Goal: Task Accomplishment & Management: Manage account settings

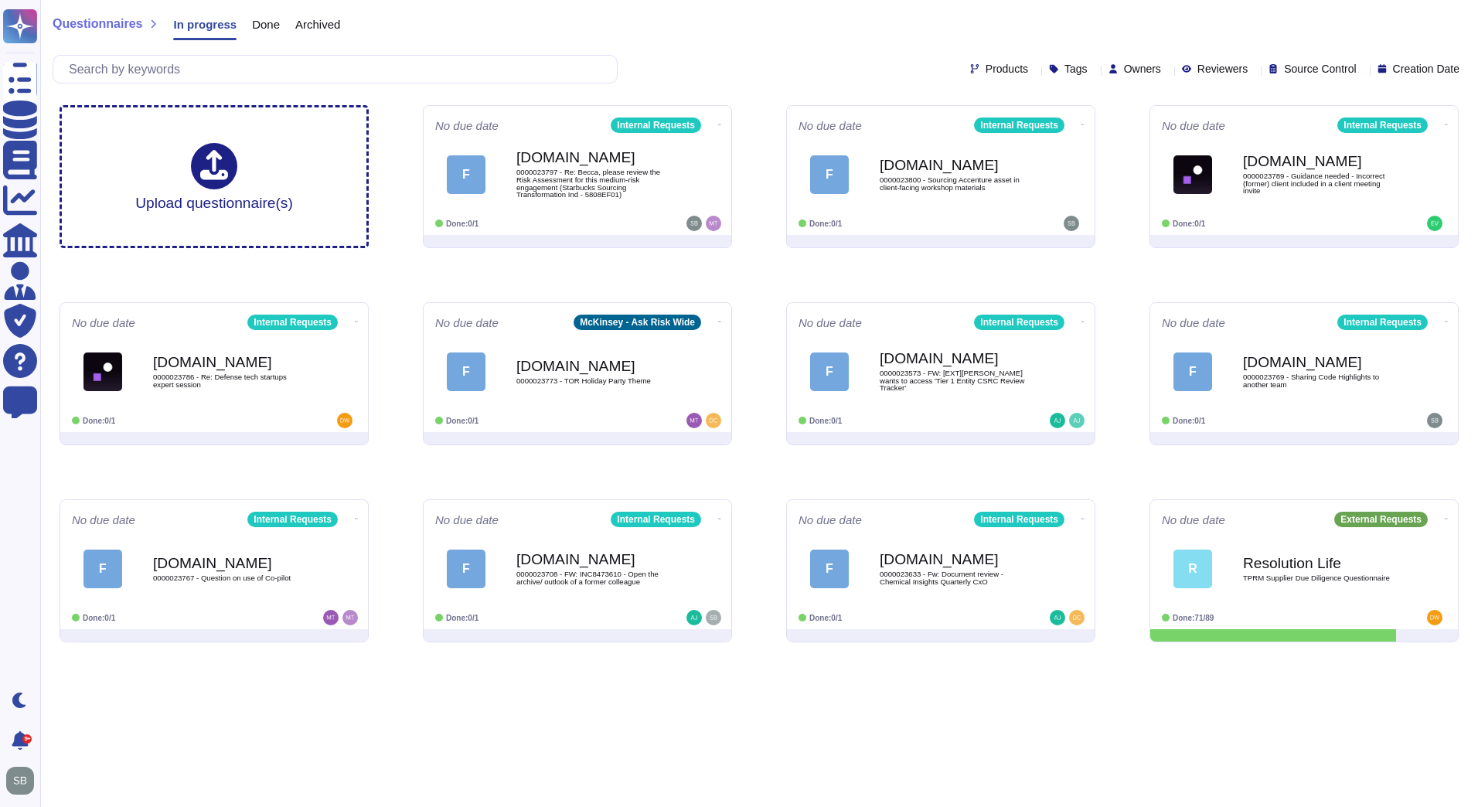
click at [608, 206] on div "F Force.com 0000023797 - Re: Becca, please review the Risk Assessment for this …" at bounding box center [577, 174] width 284 height 77
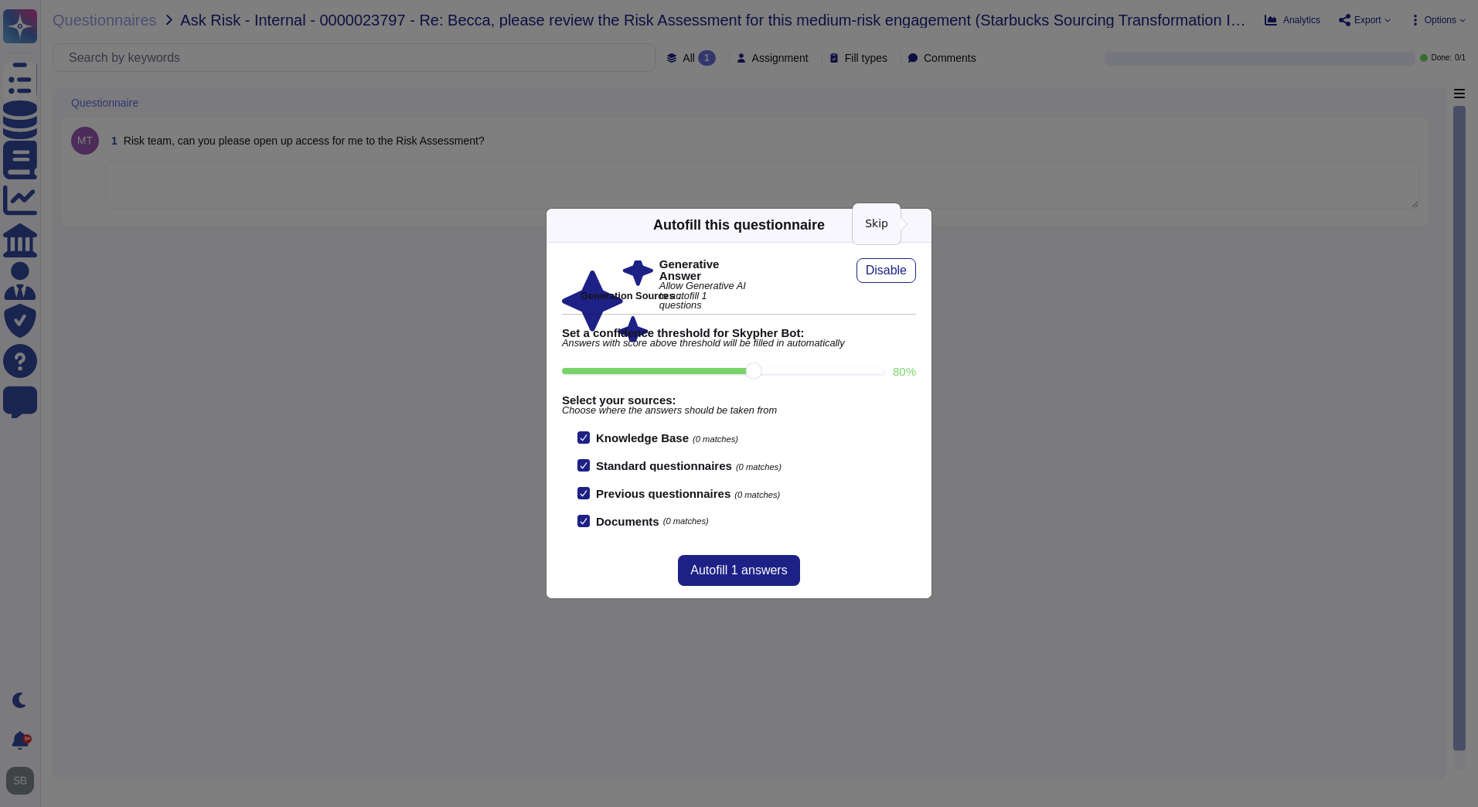
click at [922, 225] on icon at bounding box center [922, 225] width 0 height 0
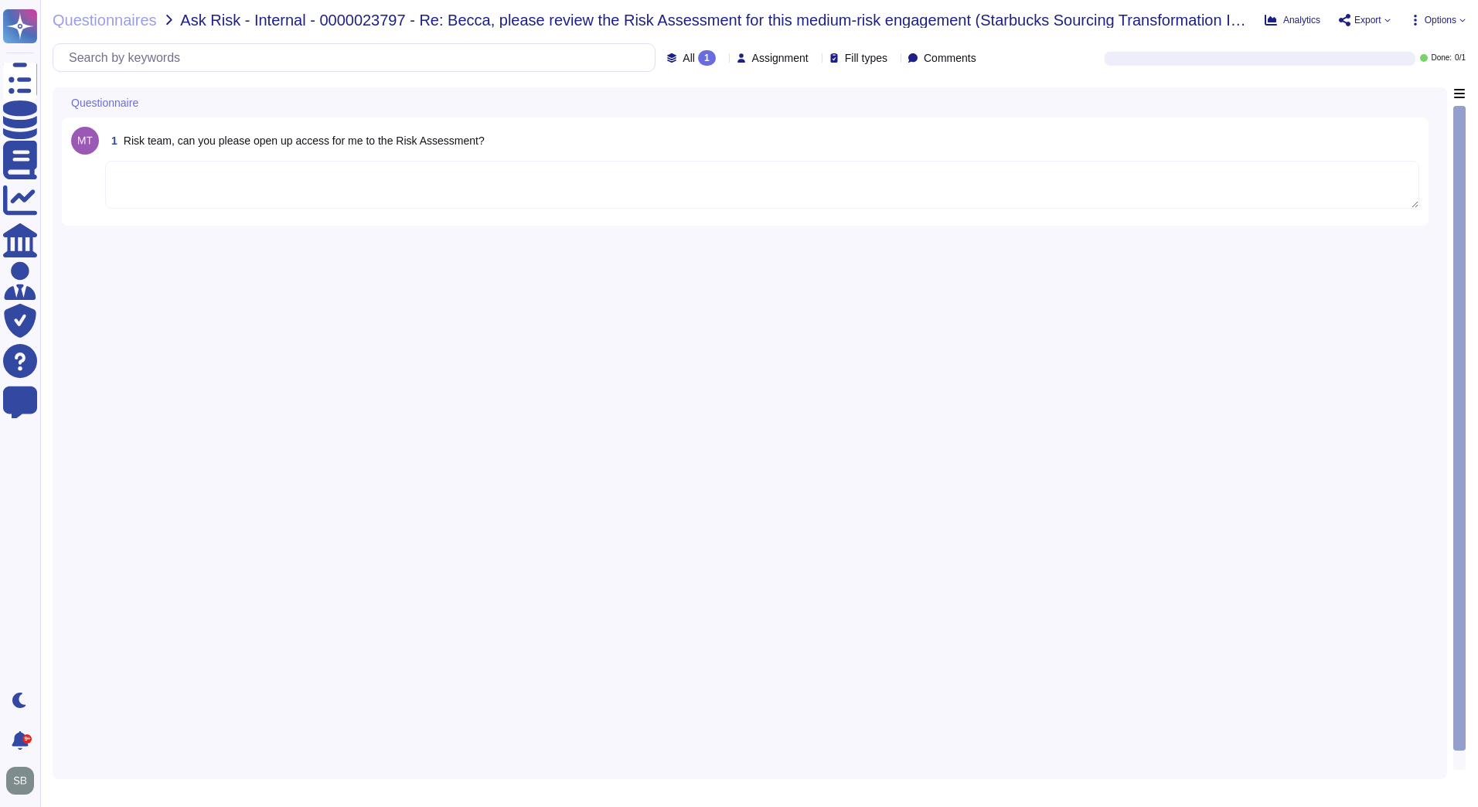
click at [962, 291] on div "1 Risk team, can you please open up access for me to the Risk Assessment?" at bounding box center [750, 428] width 1376 height 683
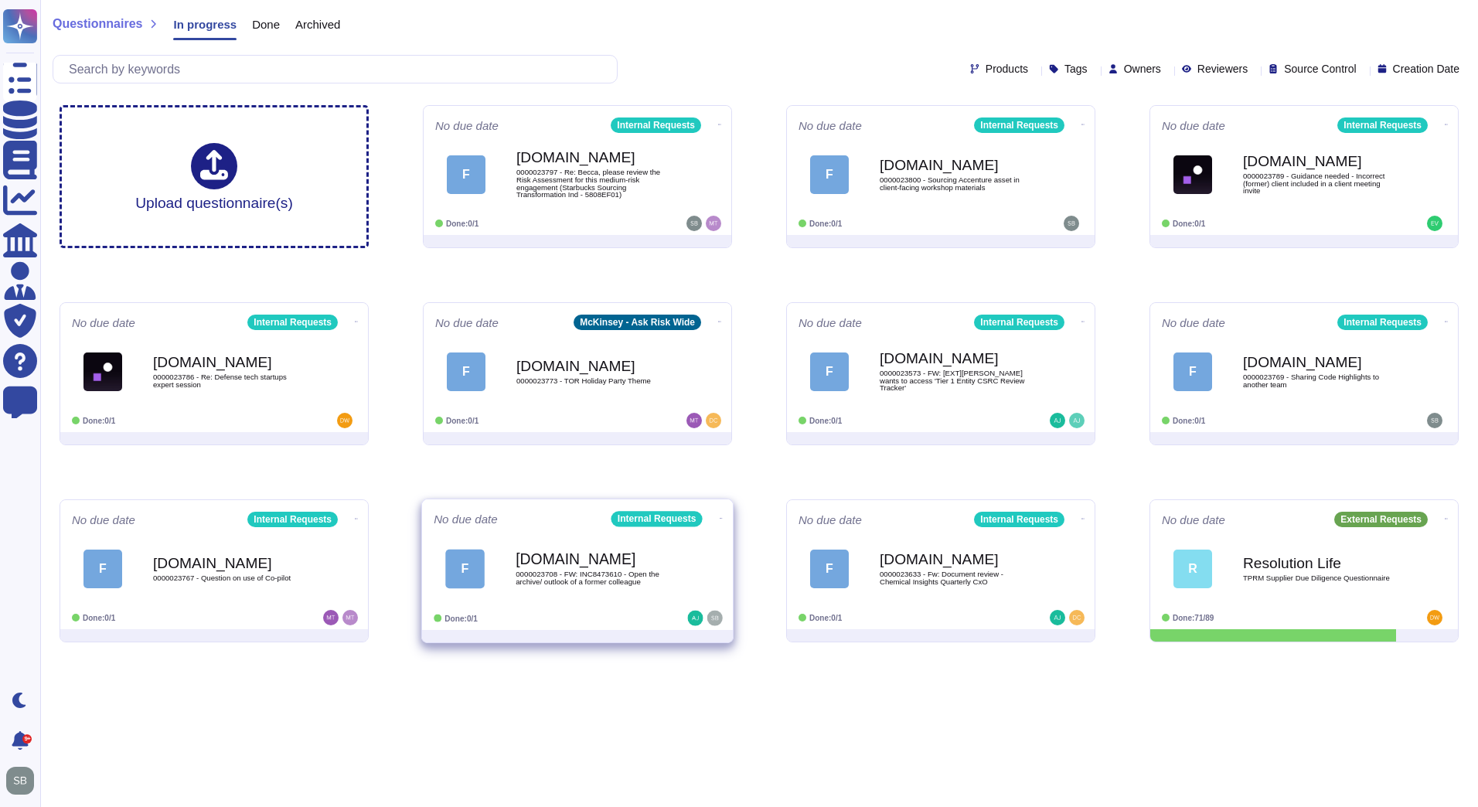
click at [720, 516] on icon at bounding box center [721, 518] width 3 height 4
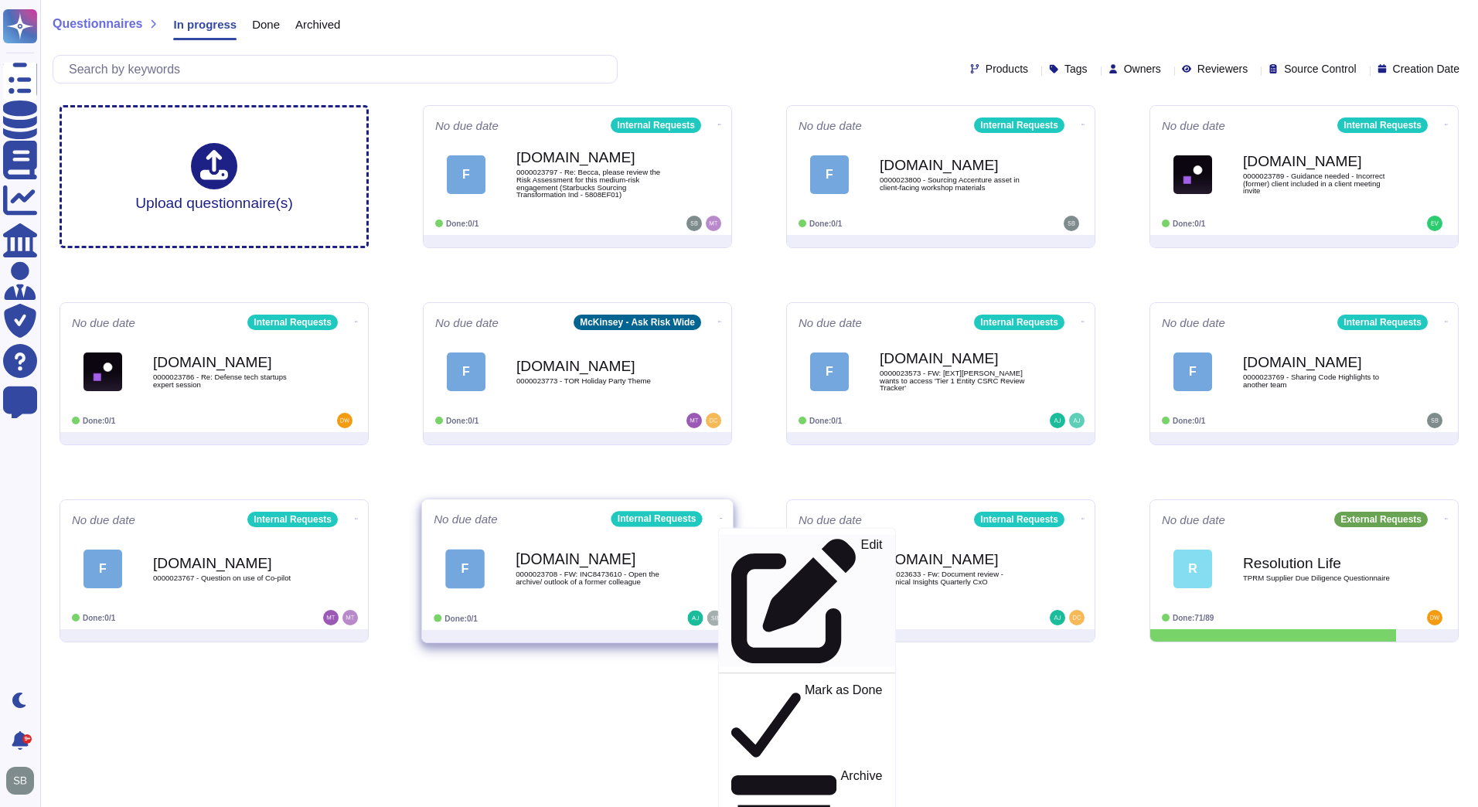
click at [760, 545] on div "Edit" at bounding box center [806, 601] width 151 height 126
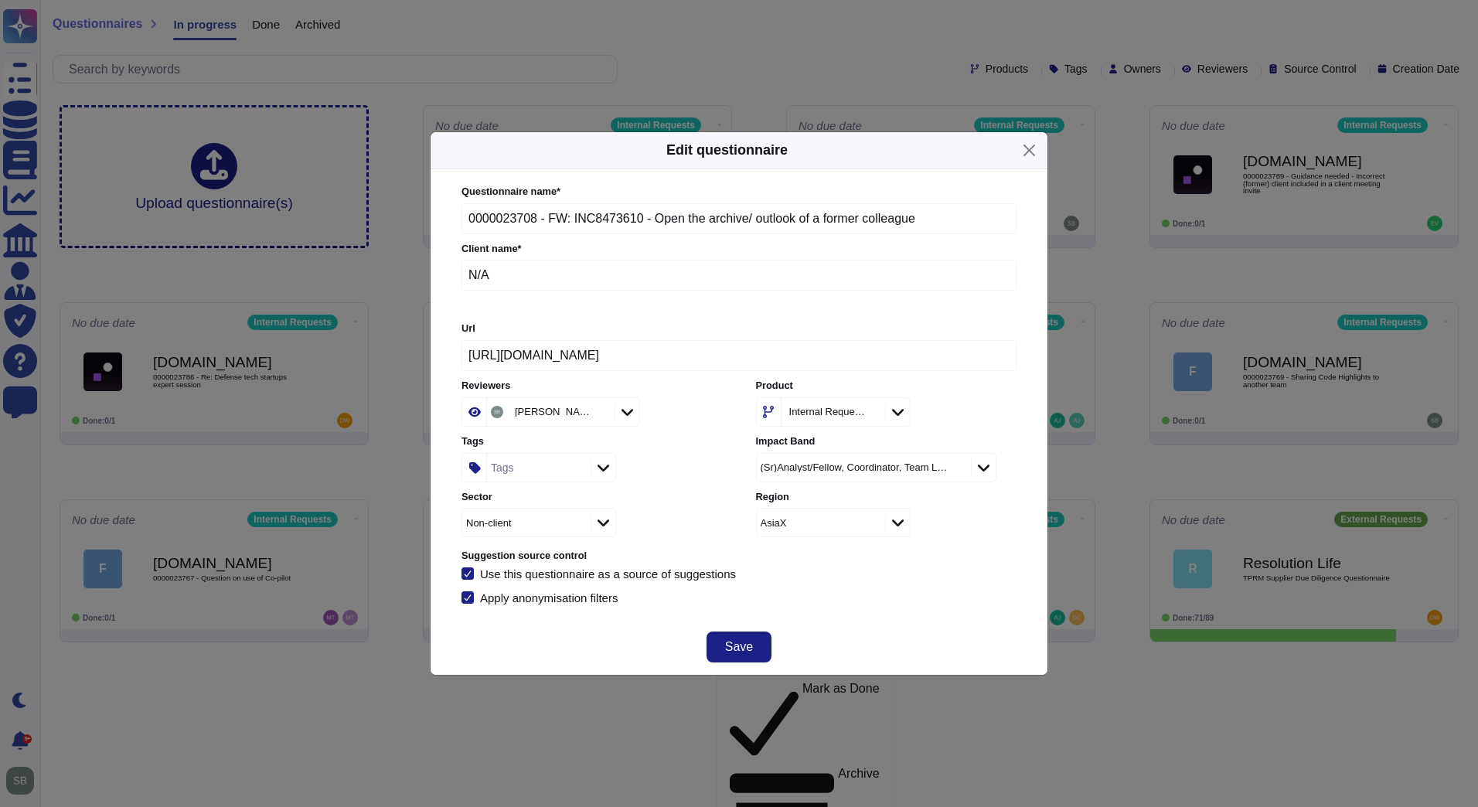
click at [530, 468] on div "Tags" at bounding box center [537, 468] width 100 height 28
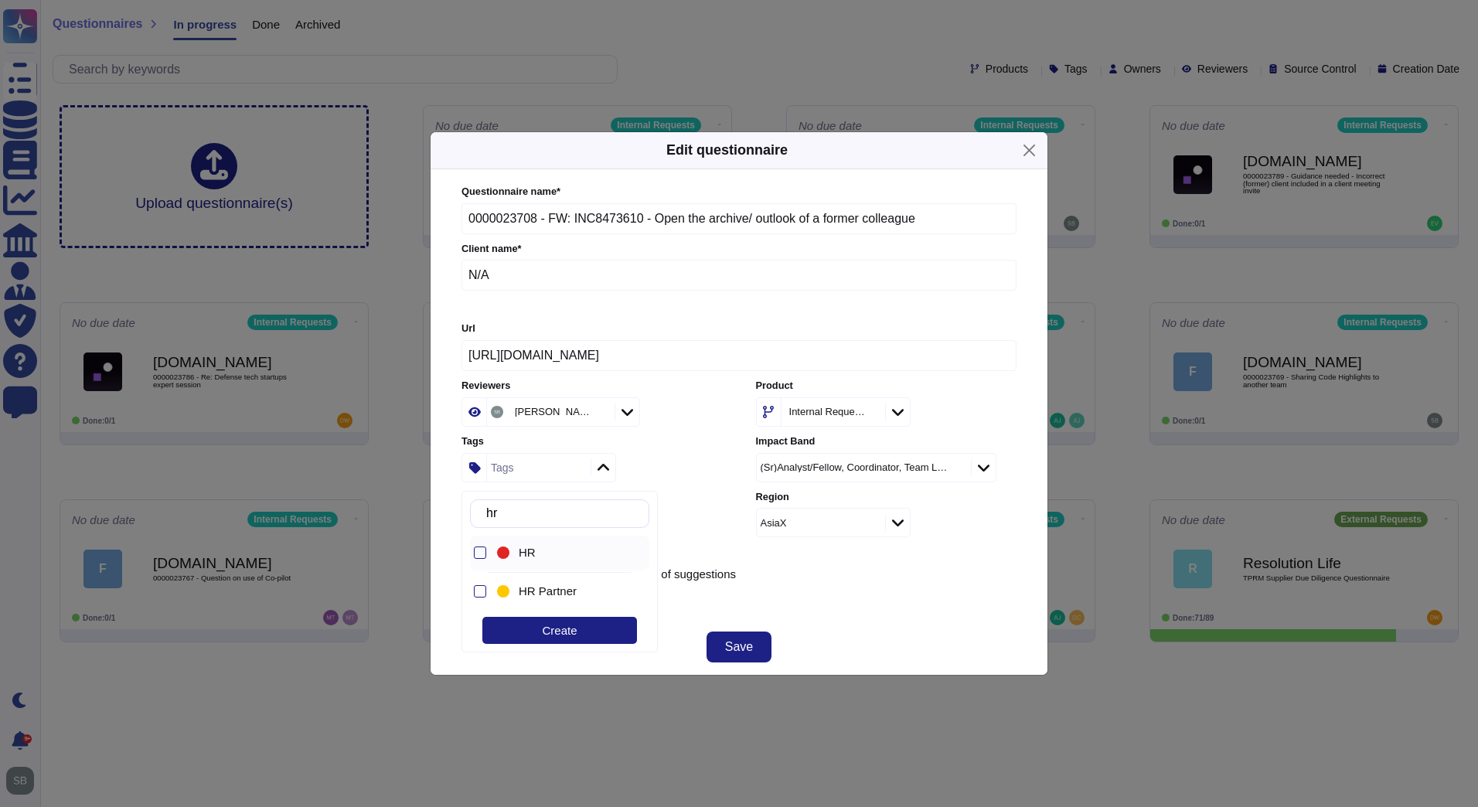
click at [526, 554] on span "HR" at bounding box center [527, 553] width 17 height 14
drag, startPoint x: 526, startPoint y: 511, endPoint x: 487, endPoint y: 519, distance: 39.4
click at [491, 516] on div "hr" at bounding box center [559, 513] width 179 height 29
type input "h"
type input "cyber"
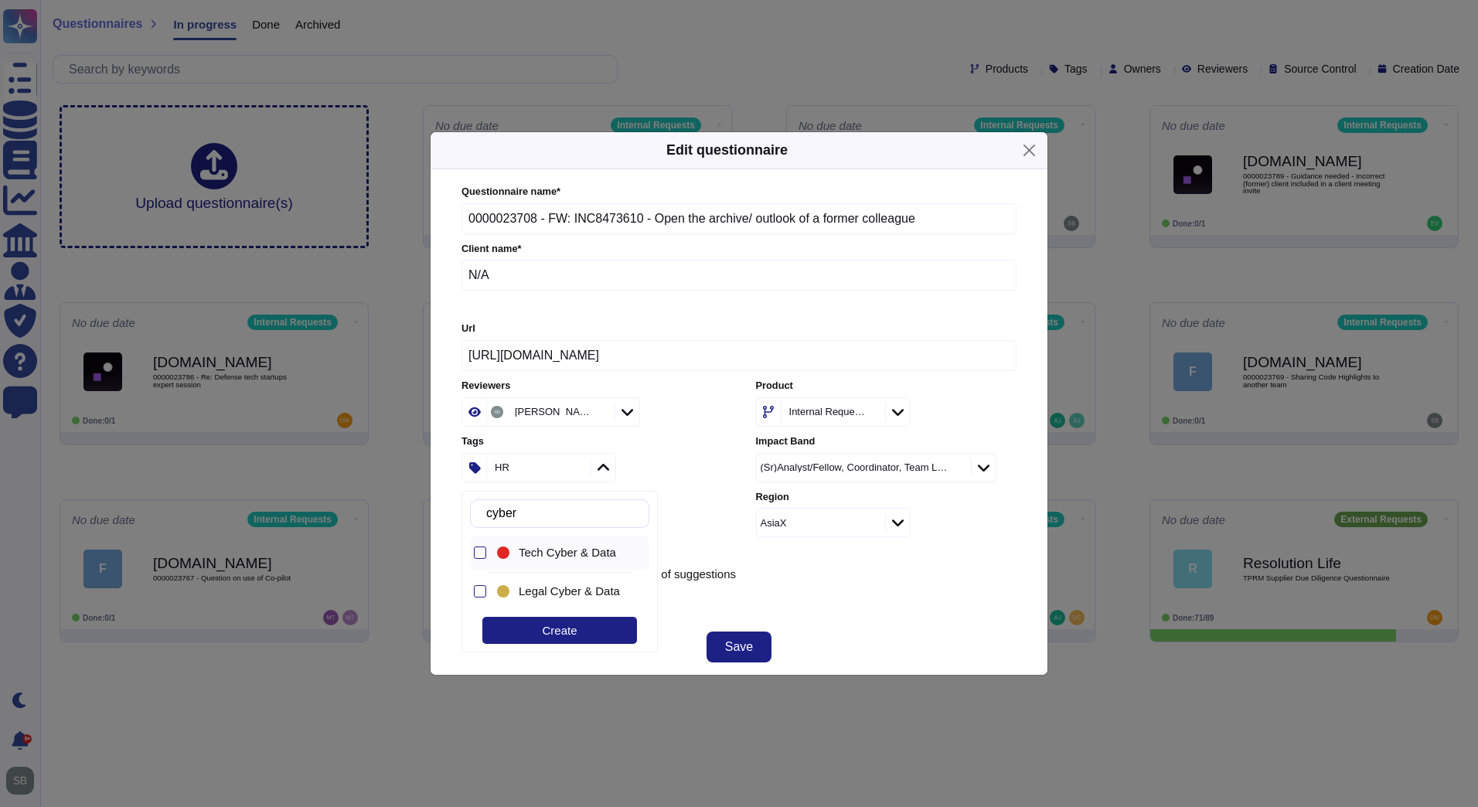
click at [570, 548] on span "Tech Cyber & Data" at bounding box center [567, 553] width 97 height 14
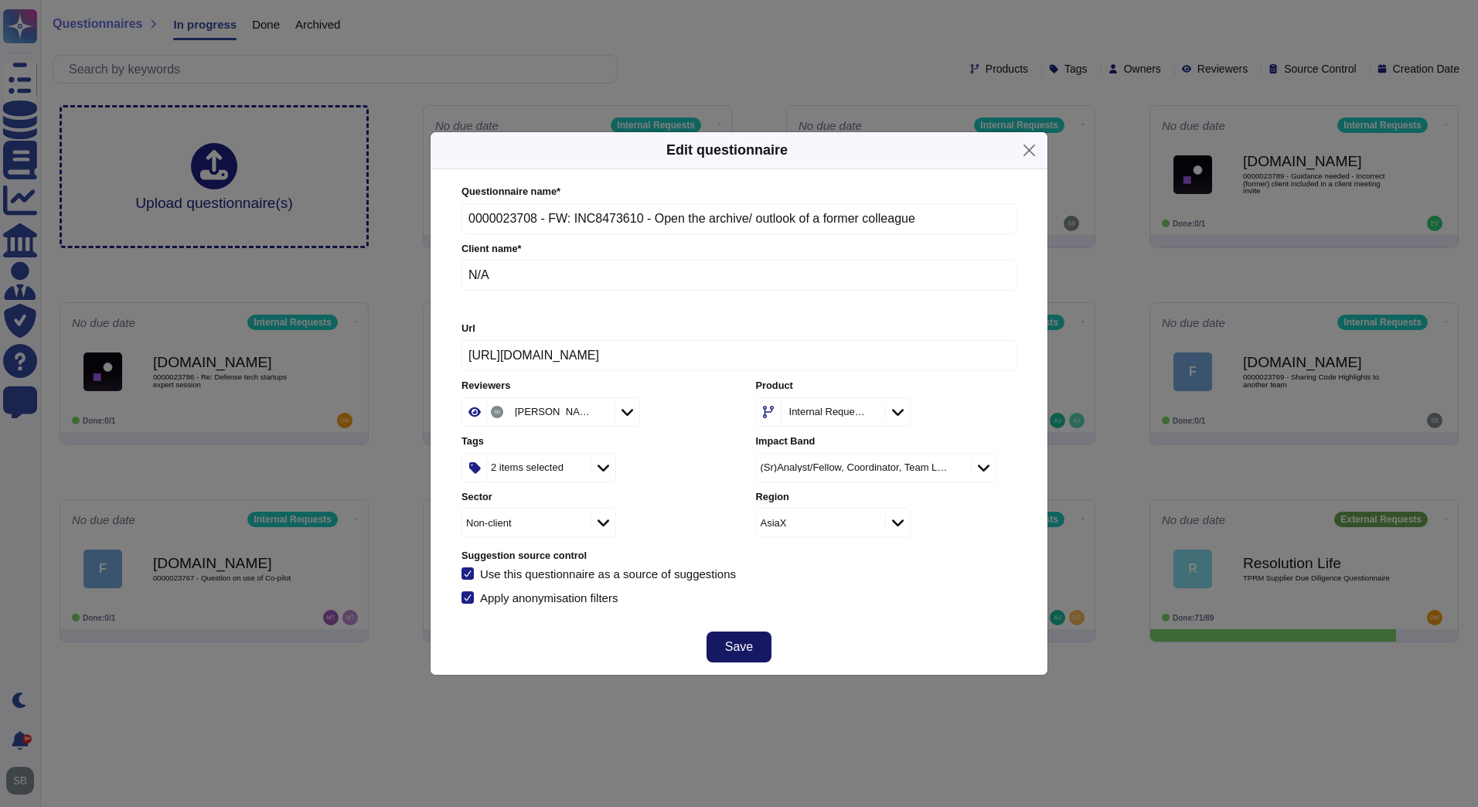
click at [737, 647] on span "Save" at bounding box center [739, 647] width 28 height 12
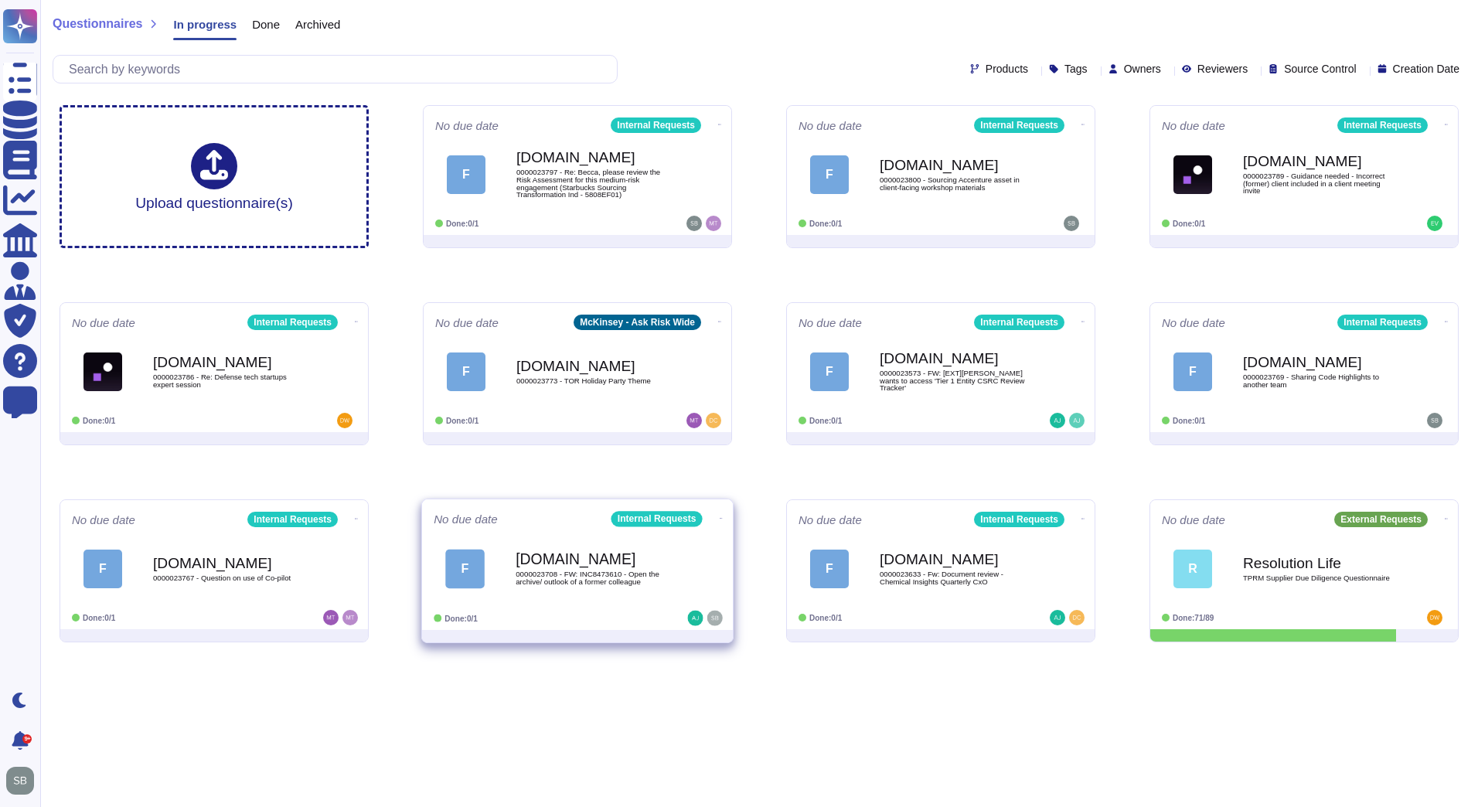
click at [581, 587] on div "Force.com 0000023708 - FW: INC8473610 - Open the archive/ outlook of a former c…" at bounding box center [594, 568] width 156 height 63
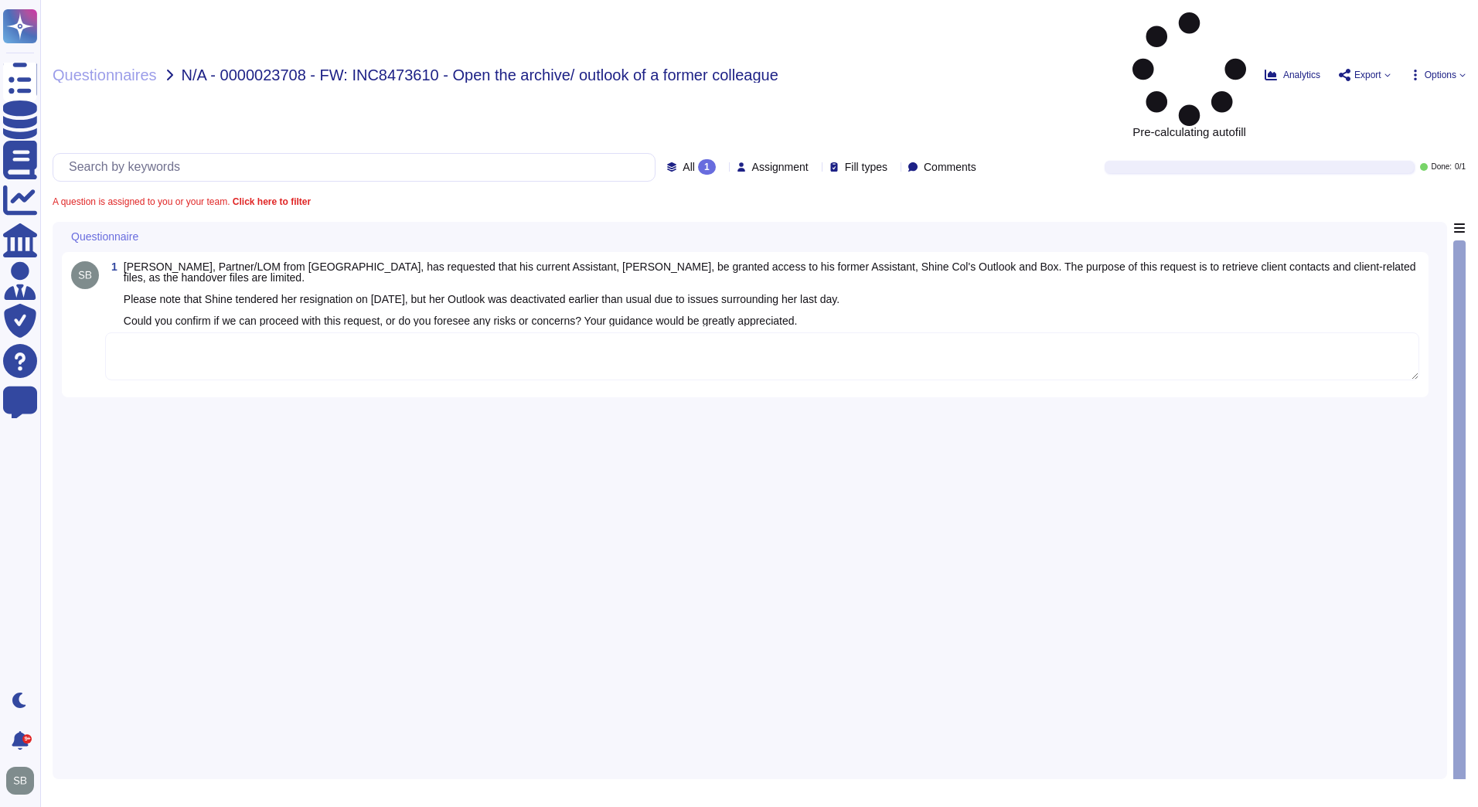
click at [194, 332] on textarea at bounding box center [762, 356] width 1314 height 48
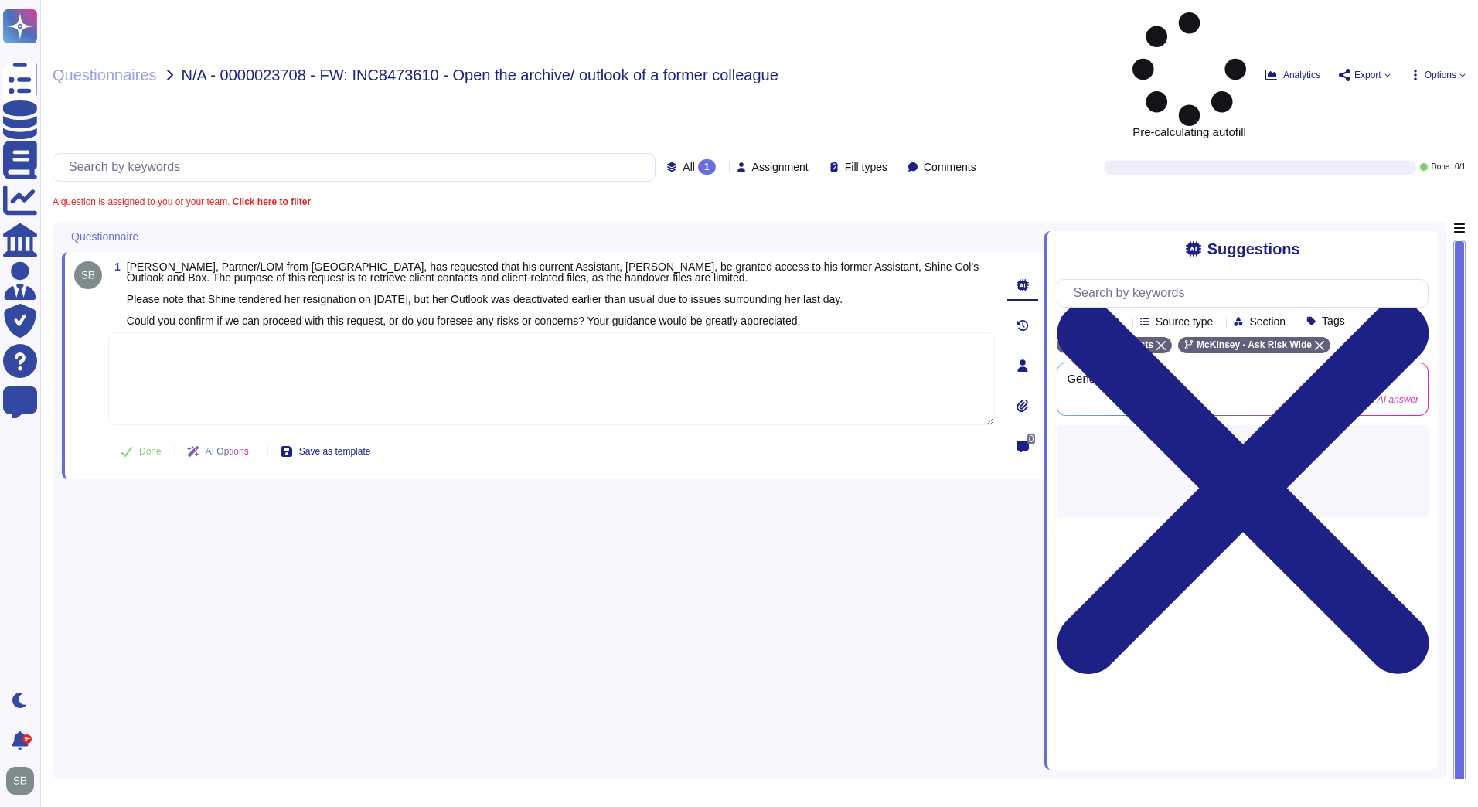
paste textarea "After consulting internally, we have be informed that you must consult with loc…"
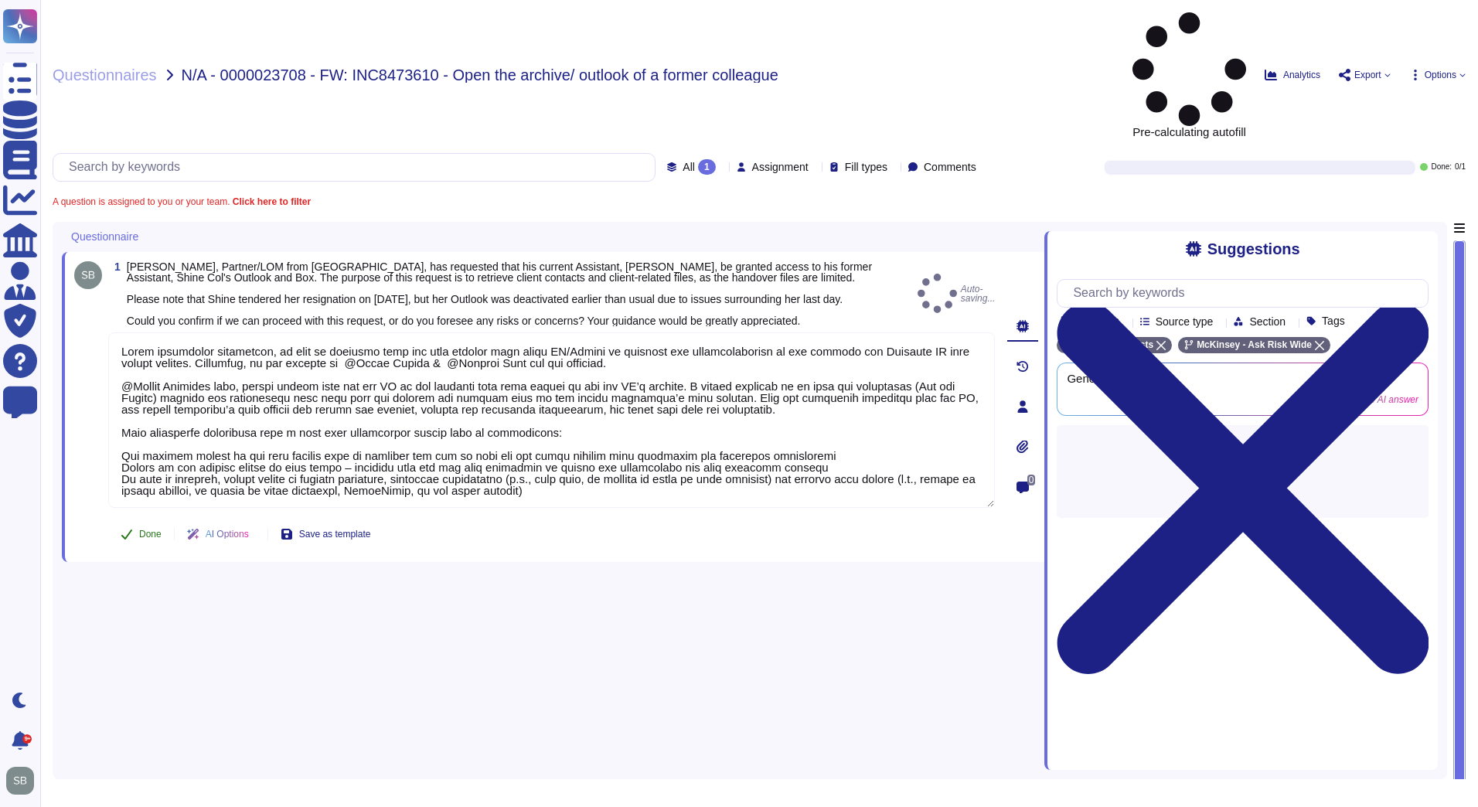
click at [144, 530] on span "Done" at bounding box center [150, 534] width 22 height 9
type textarea "After consulting internally, we have be informed that you must consult with loc…"
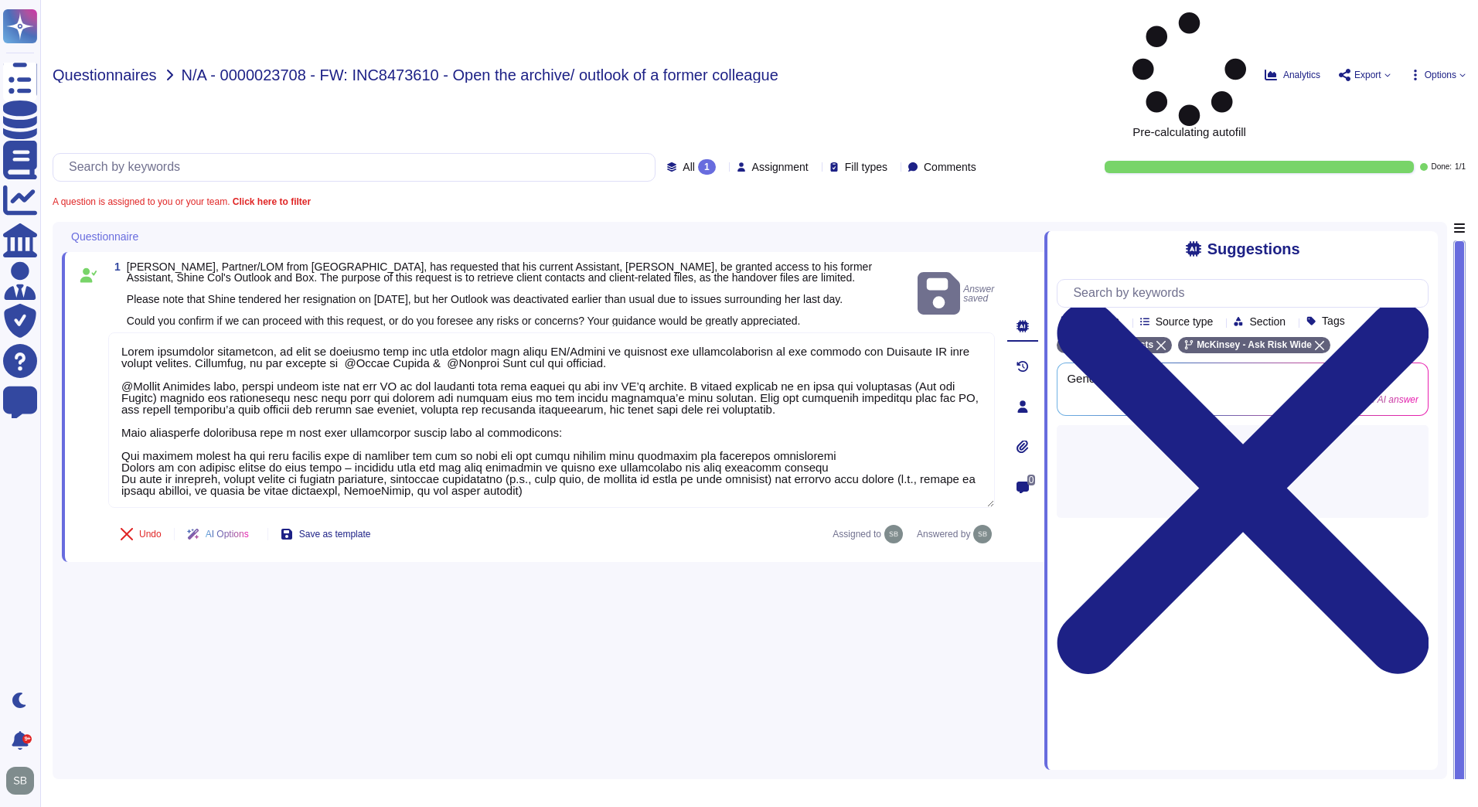
click at [100, 67] on span "Questionnaires" at bounding box center [105, 74] width 104 height 15
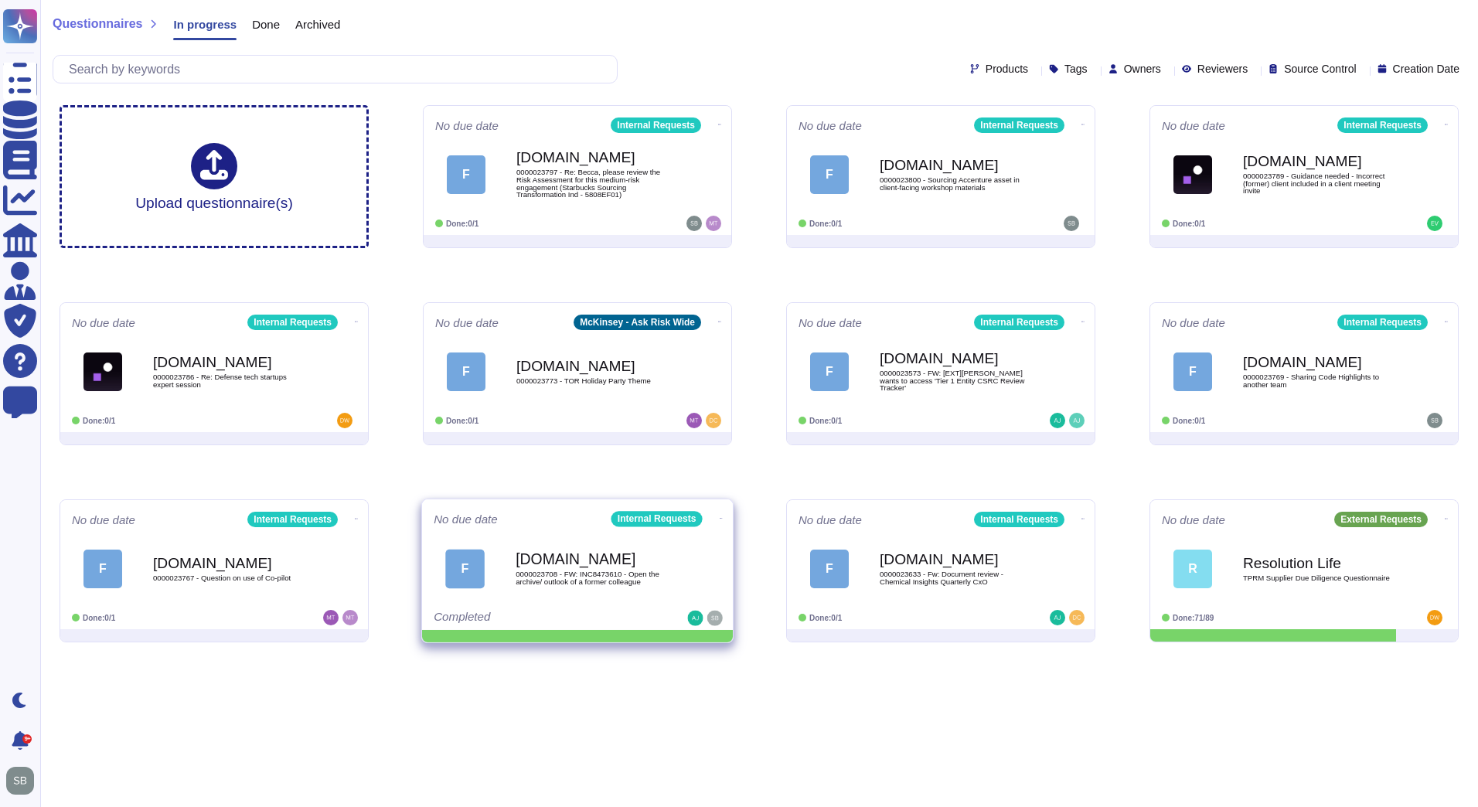
click at [720, 516] on icon at bounding box center [721, 518] width 3 height 4
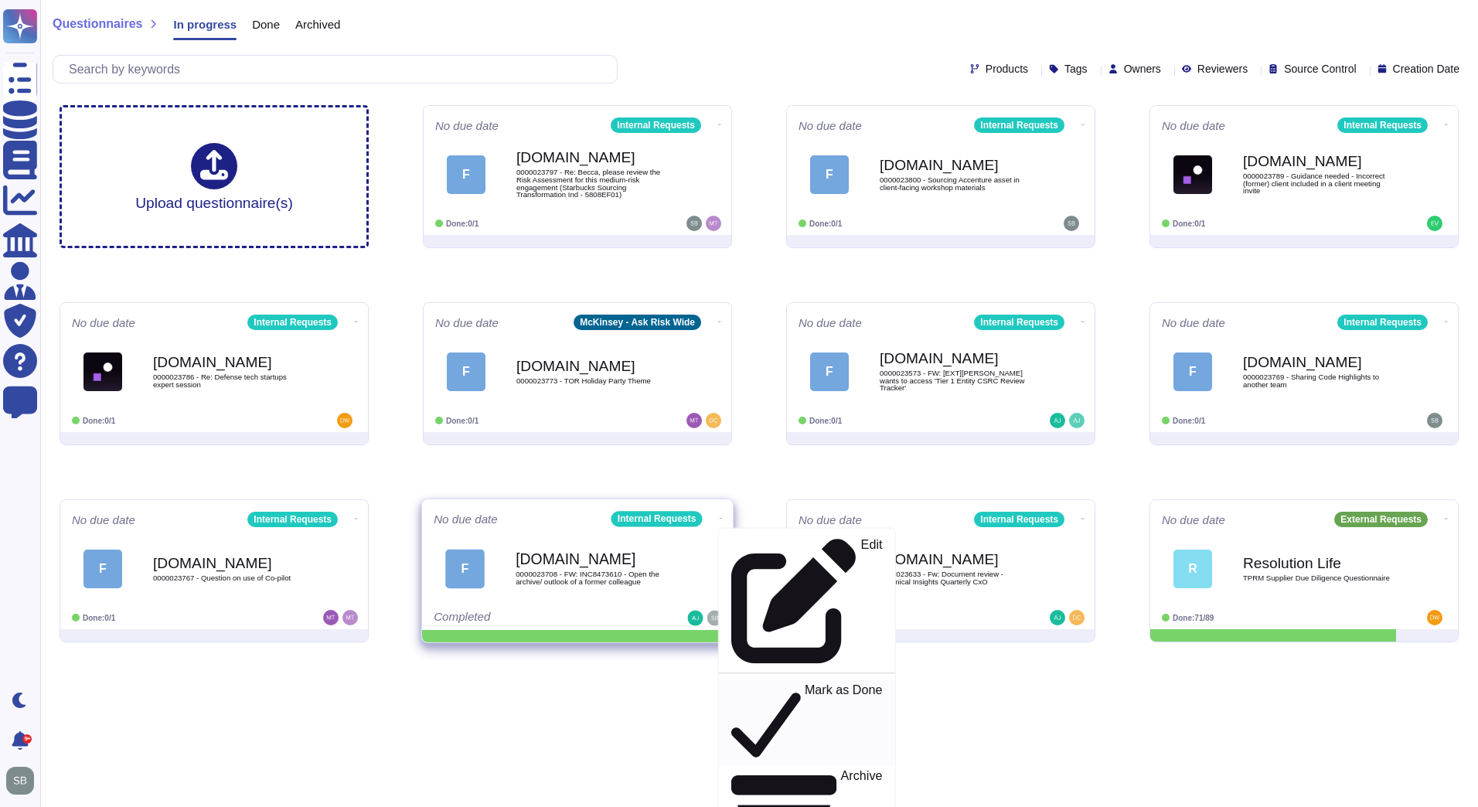
click at [805, 683] on p "Mark as Done" at bounding box center [844, 722] width 78 height 79
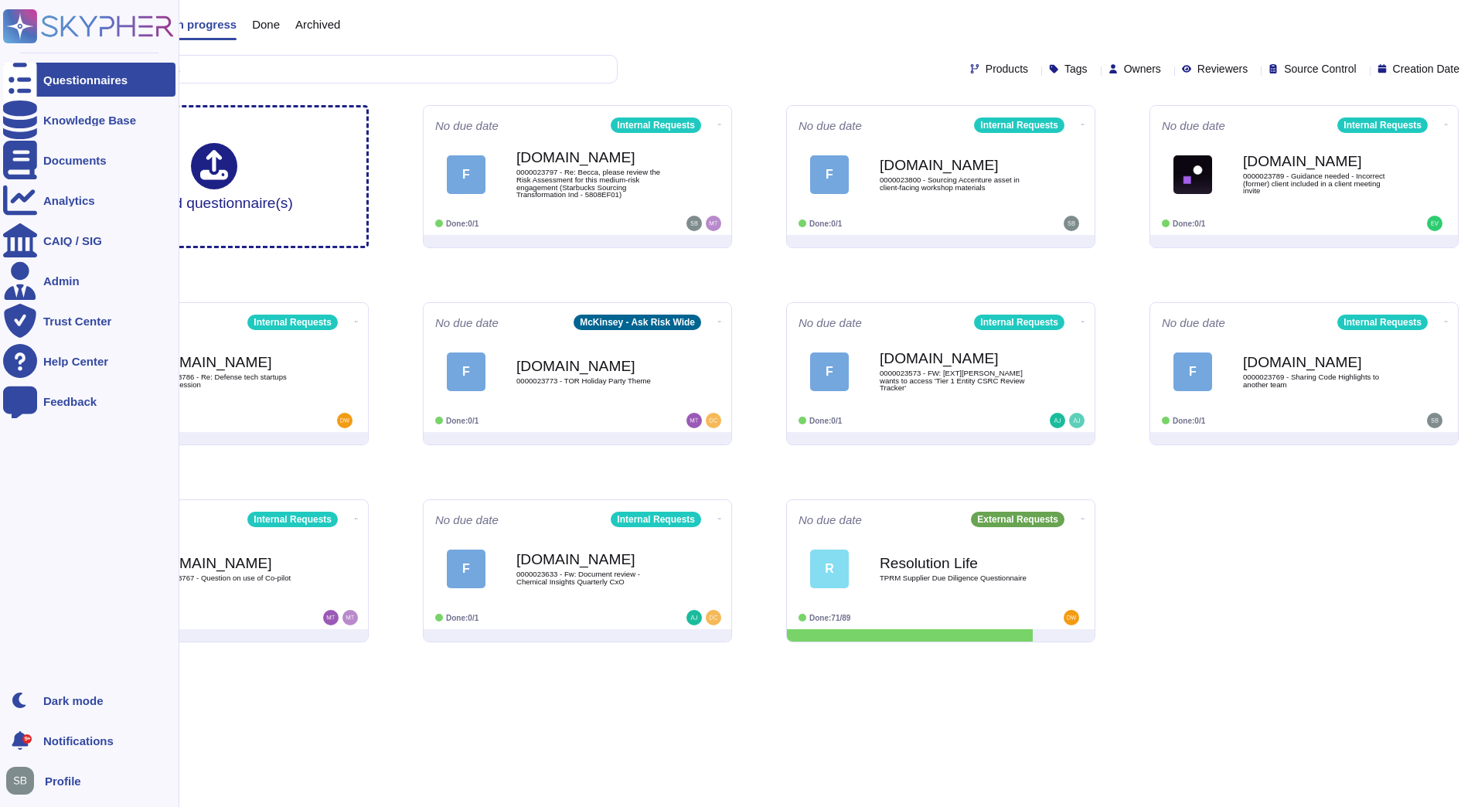
click at [26, 27] on icon at bounding box center [20, 27] width 30 height 30
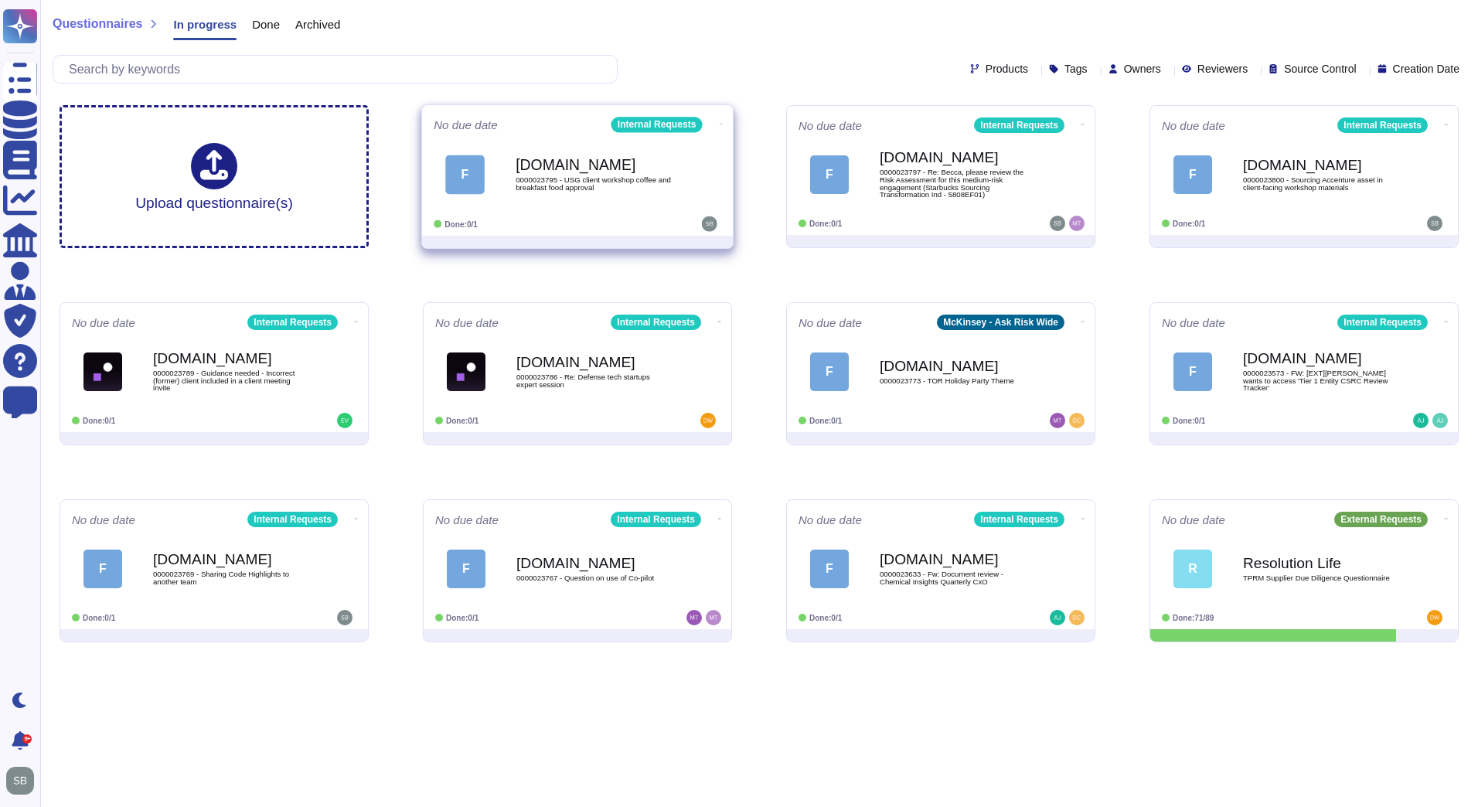
click at [611, 211] on div "F [DOMAIN_NAME] 0000023795 - USG client workshop coffee and breakfast food appr…" at bounding box center [578, 174] width 288 height 78
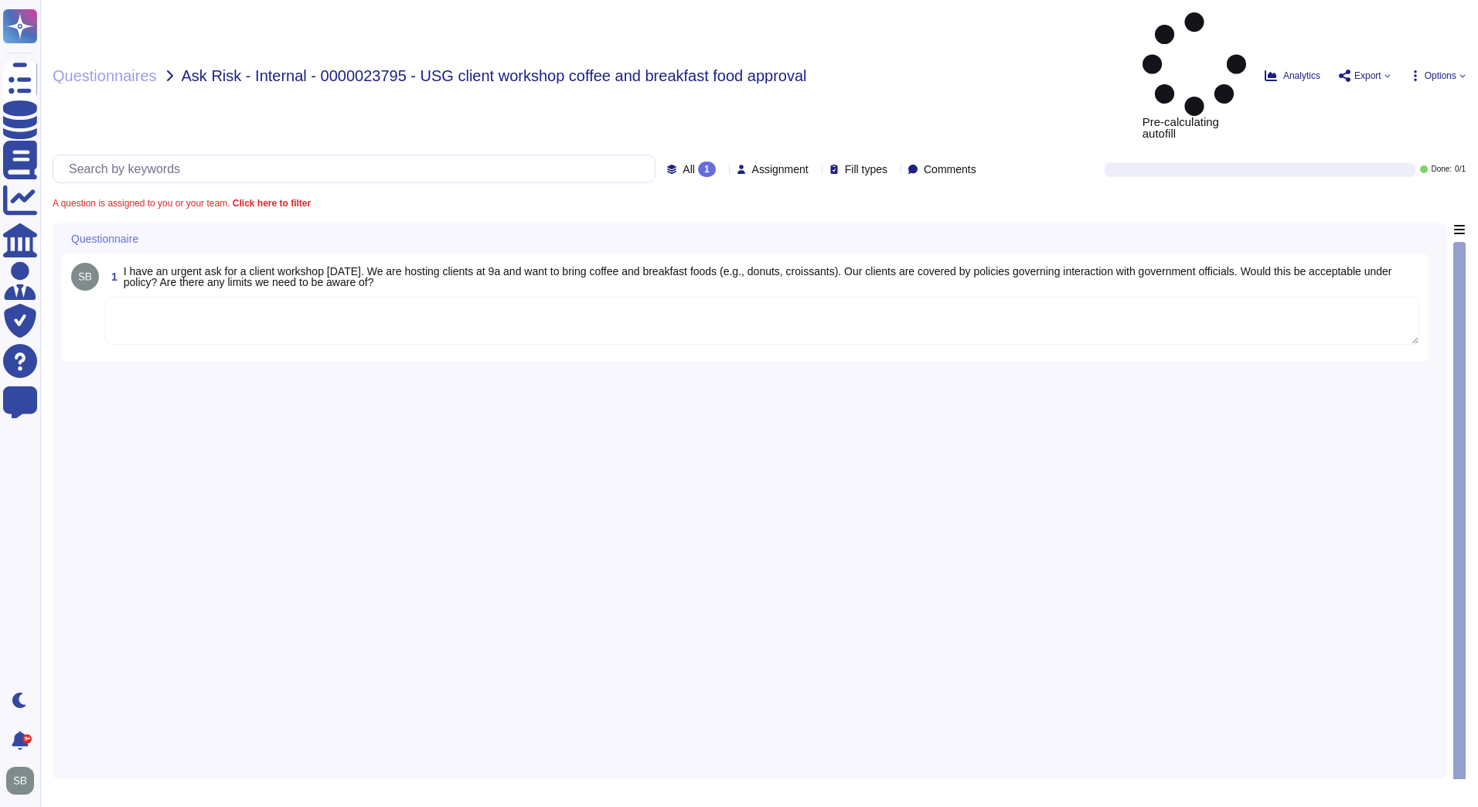
click at [175, 297] on textarea at bounding box center [762, 321] width 1314 height 48
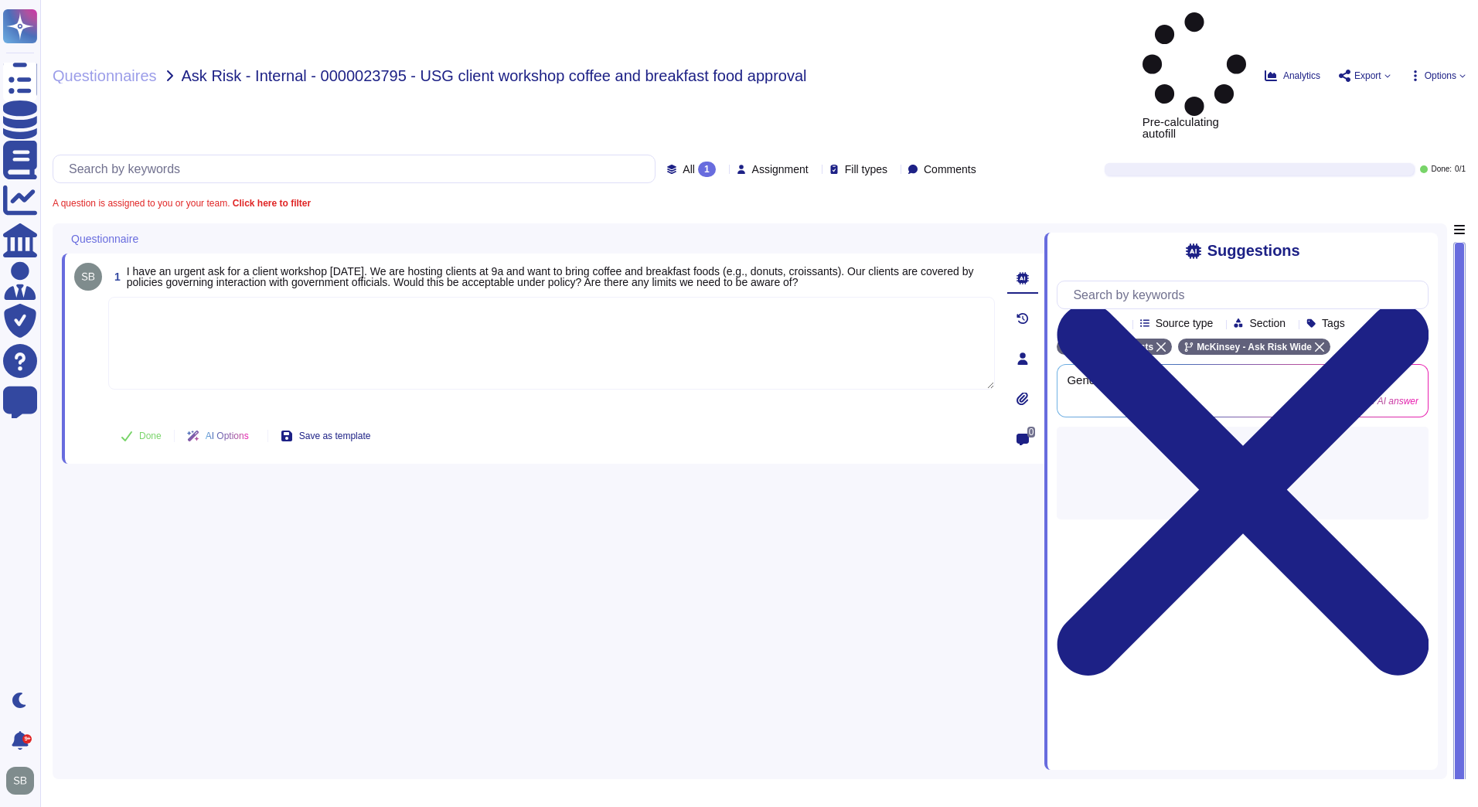
paste textarea "For your awareness, we are sharing with Firm's Anti-Corruption Procedure on Gif…"
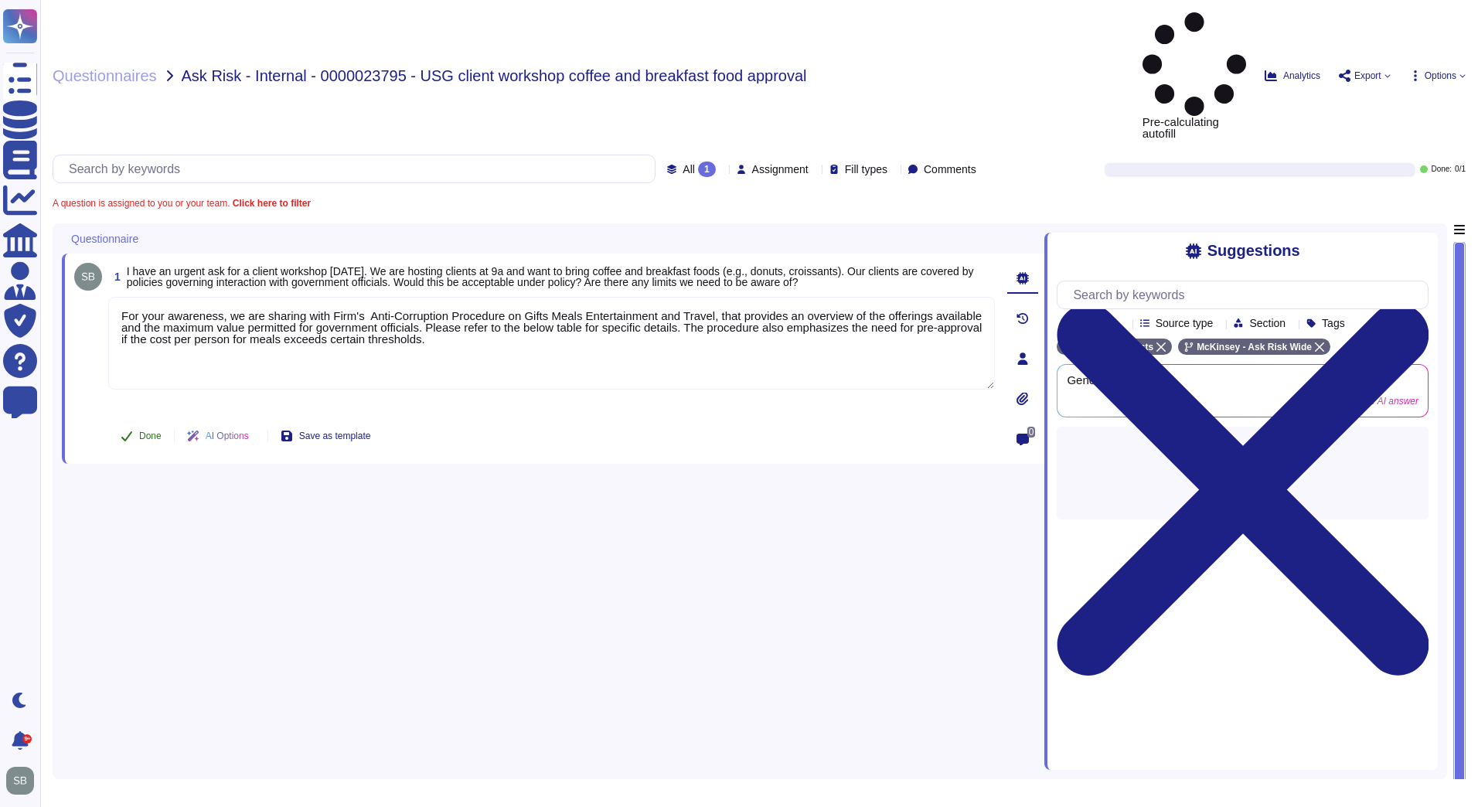
type textarea "For your awareness, we are sharing with Firm's Anti-Corruption Procedure on Gif…"
click at [144, 421] on button "Done" at bounding box center [141, 436] width 66 height 31
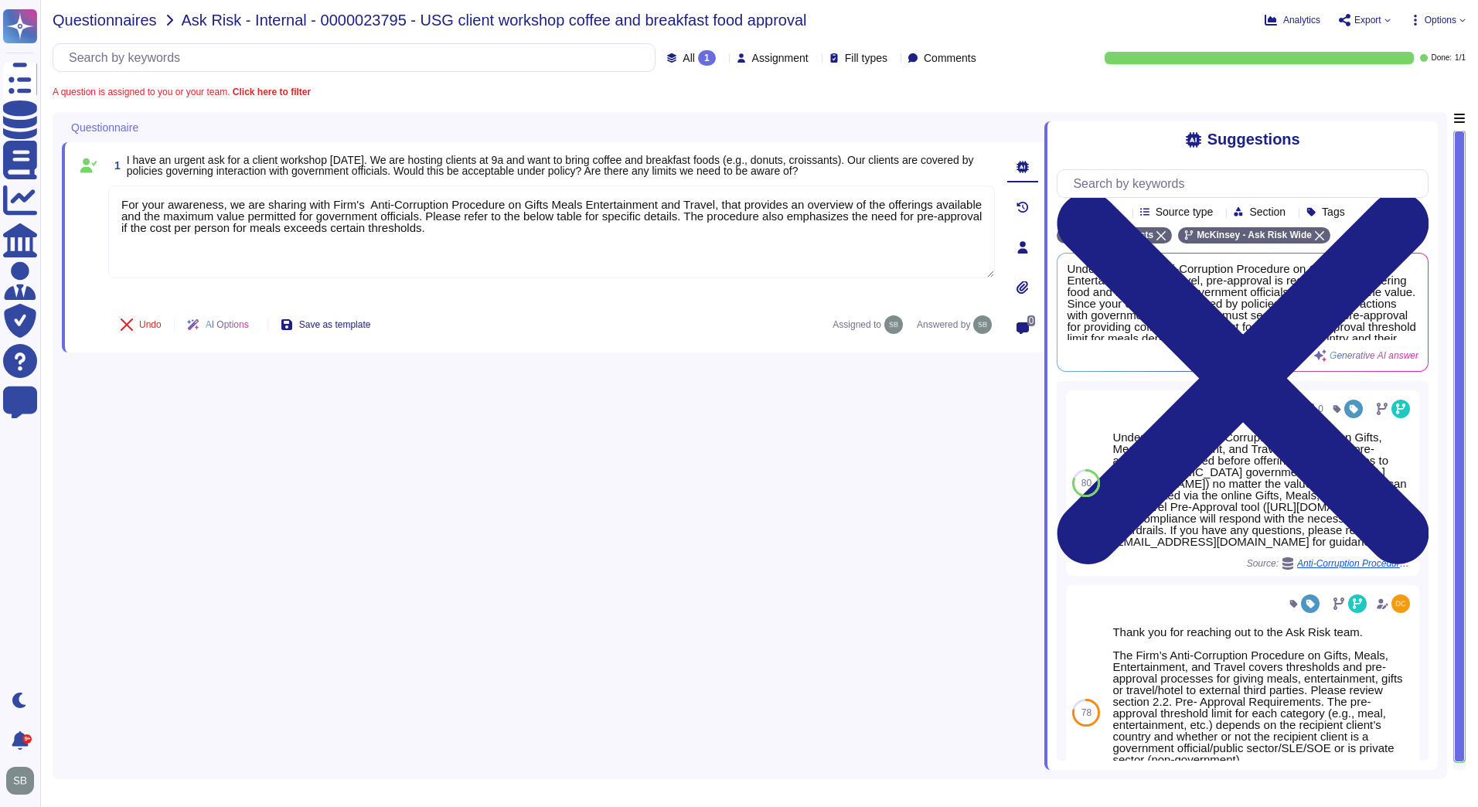
click at [131, 15] on span "Questionnaires" at bounding box center [105, 19] width 104 height 15
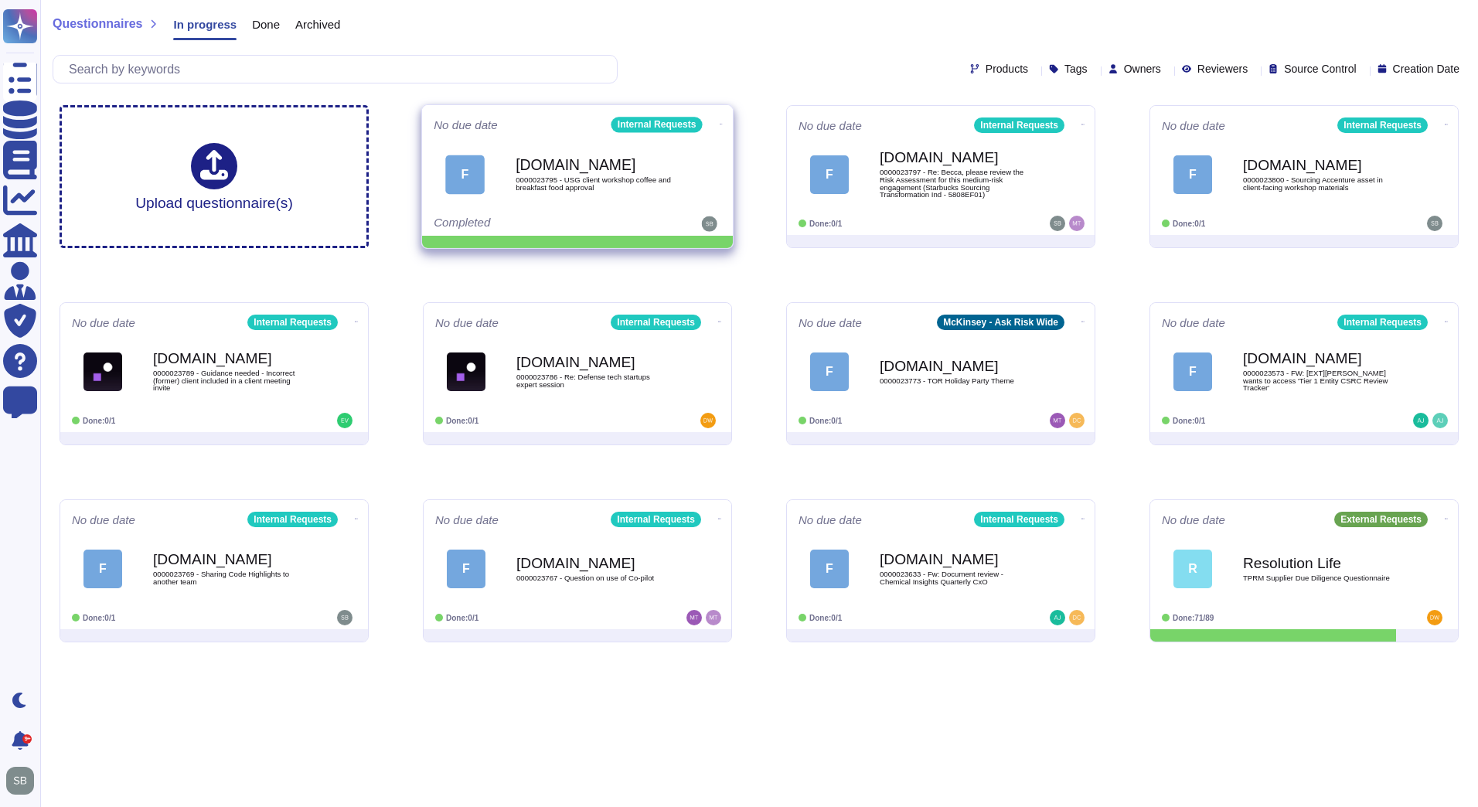
click at [720, 122] on icon at bounding box center [721, 124] width 3 height 4
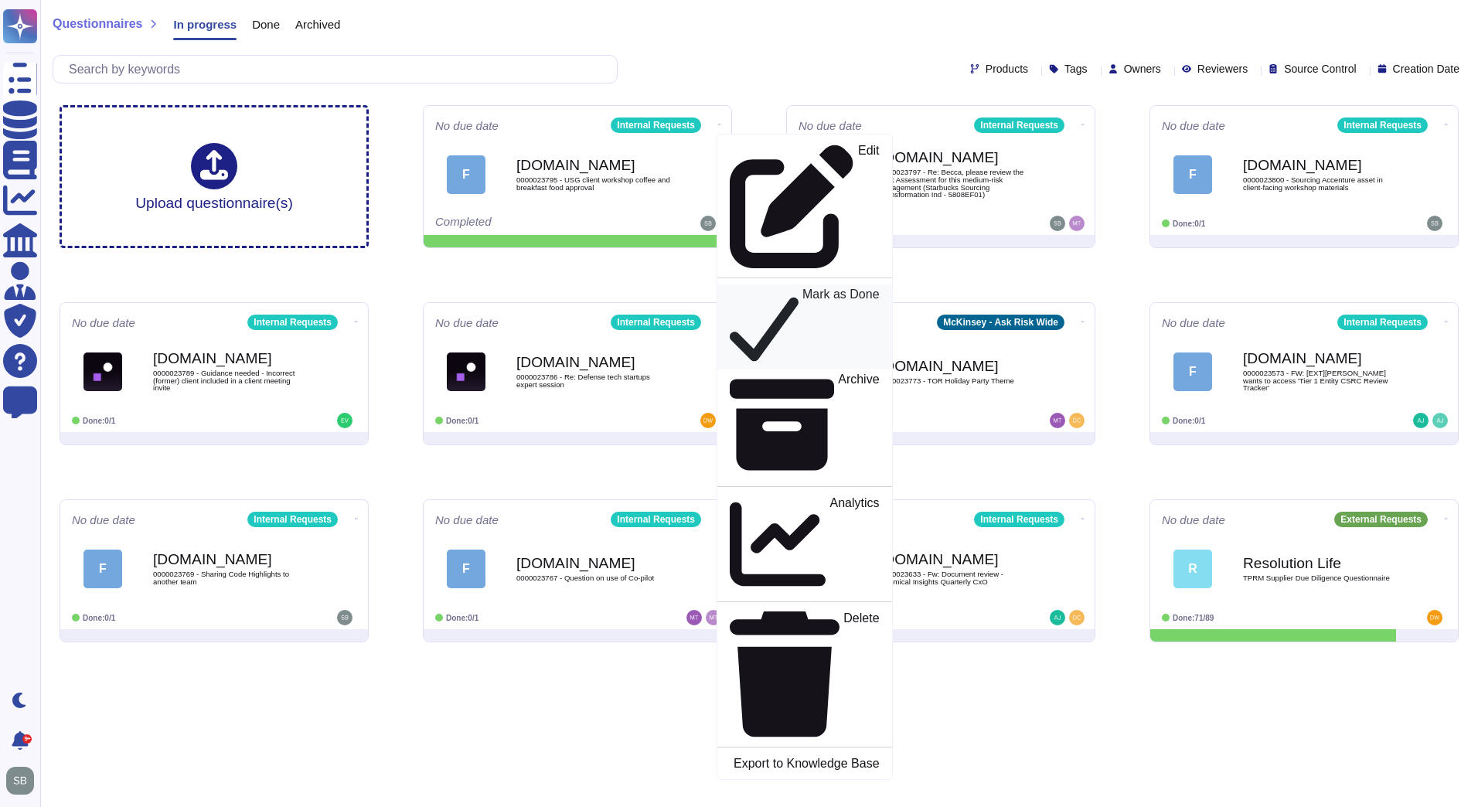
click at [802, 288] on p "Mark as Done" at bounding box center [840, 327] width 77 height 78
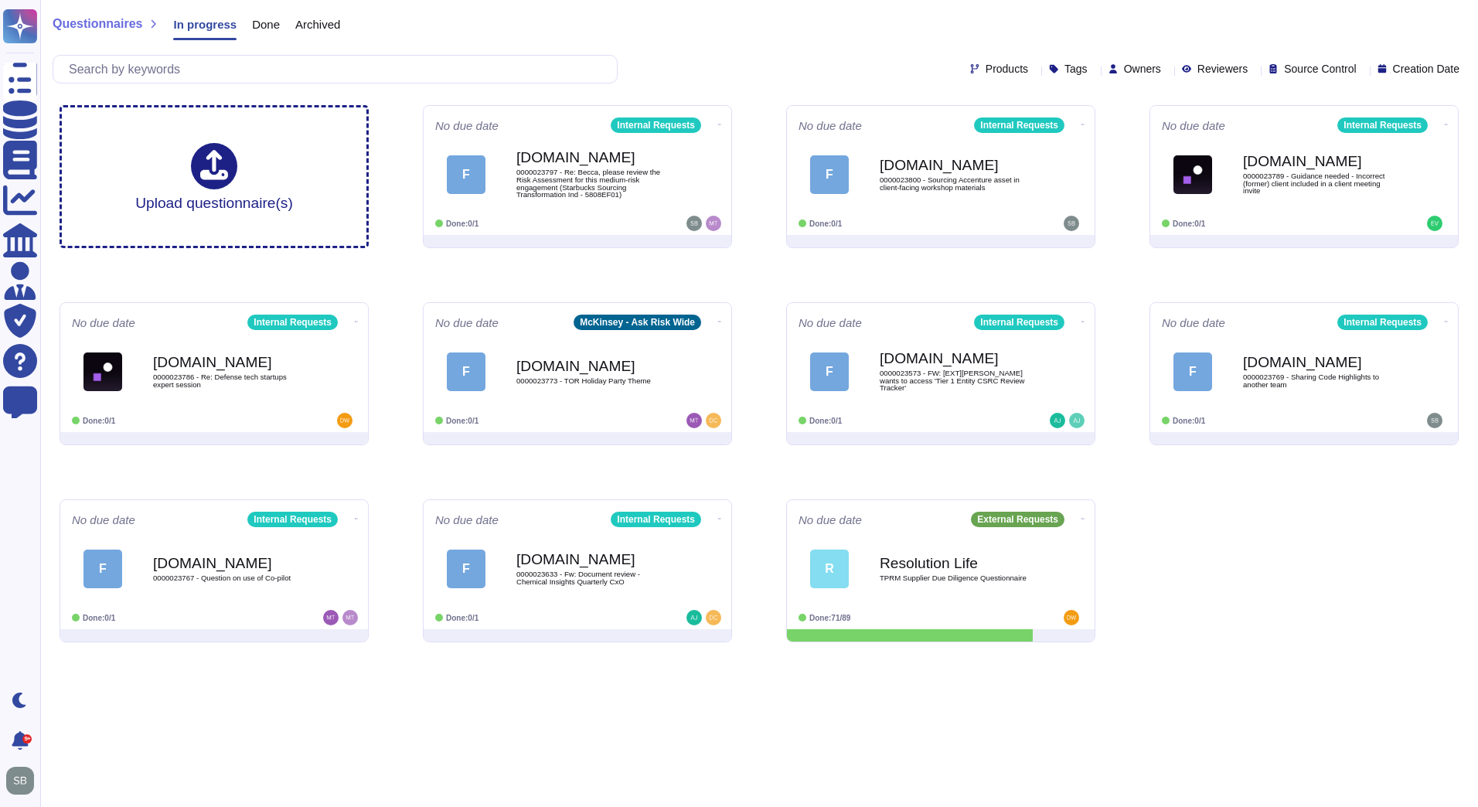
click at [68, 18] on span "Questionnaires" at bounding box center [98, 24] width 90 height 12
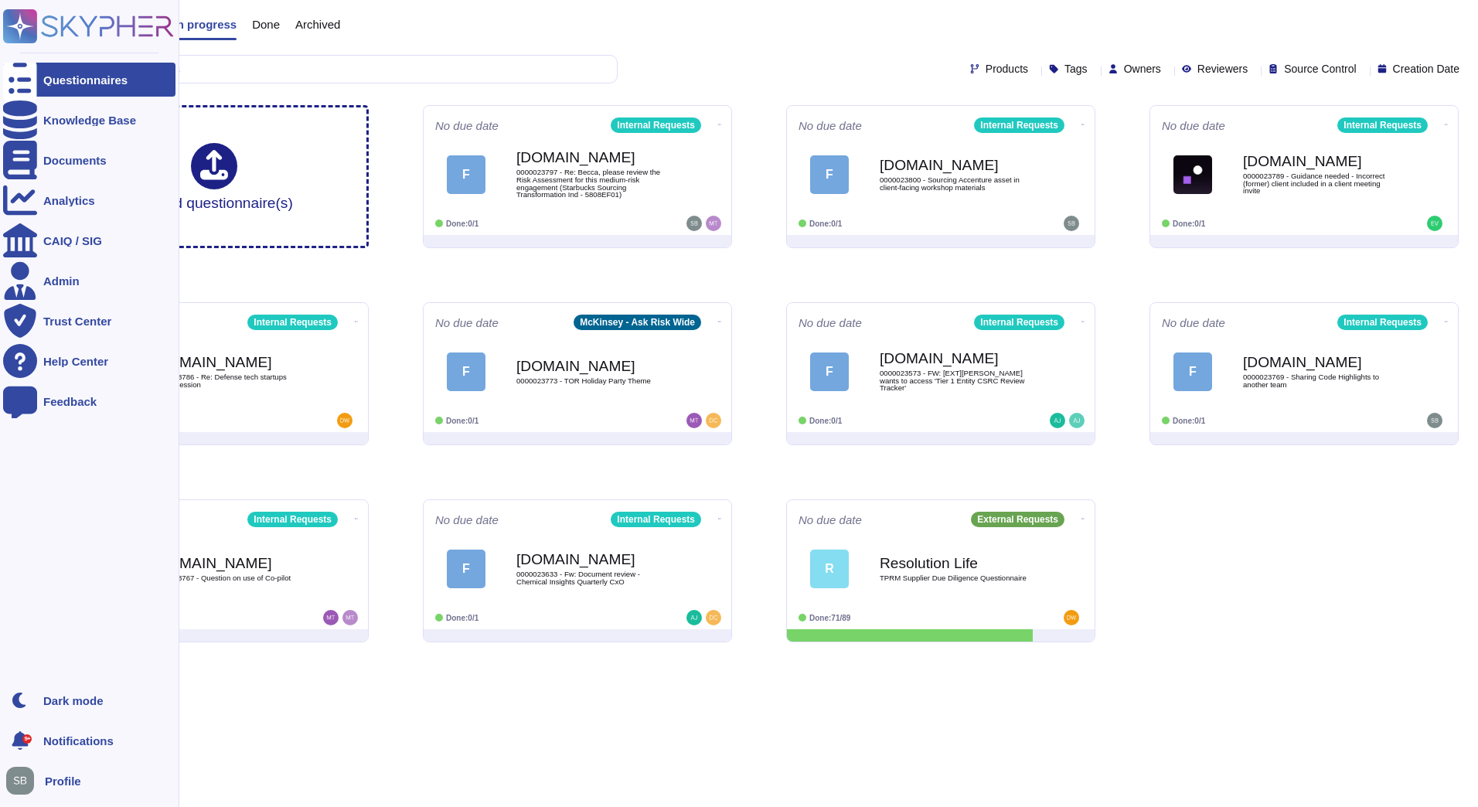
click at [20, 19] on icon at bounding box center [20, 27] width 30 height 30
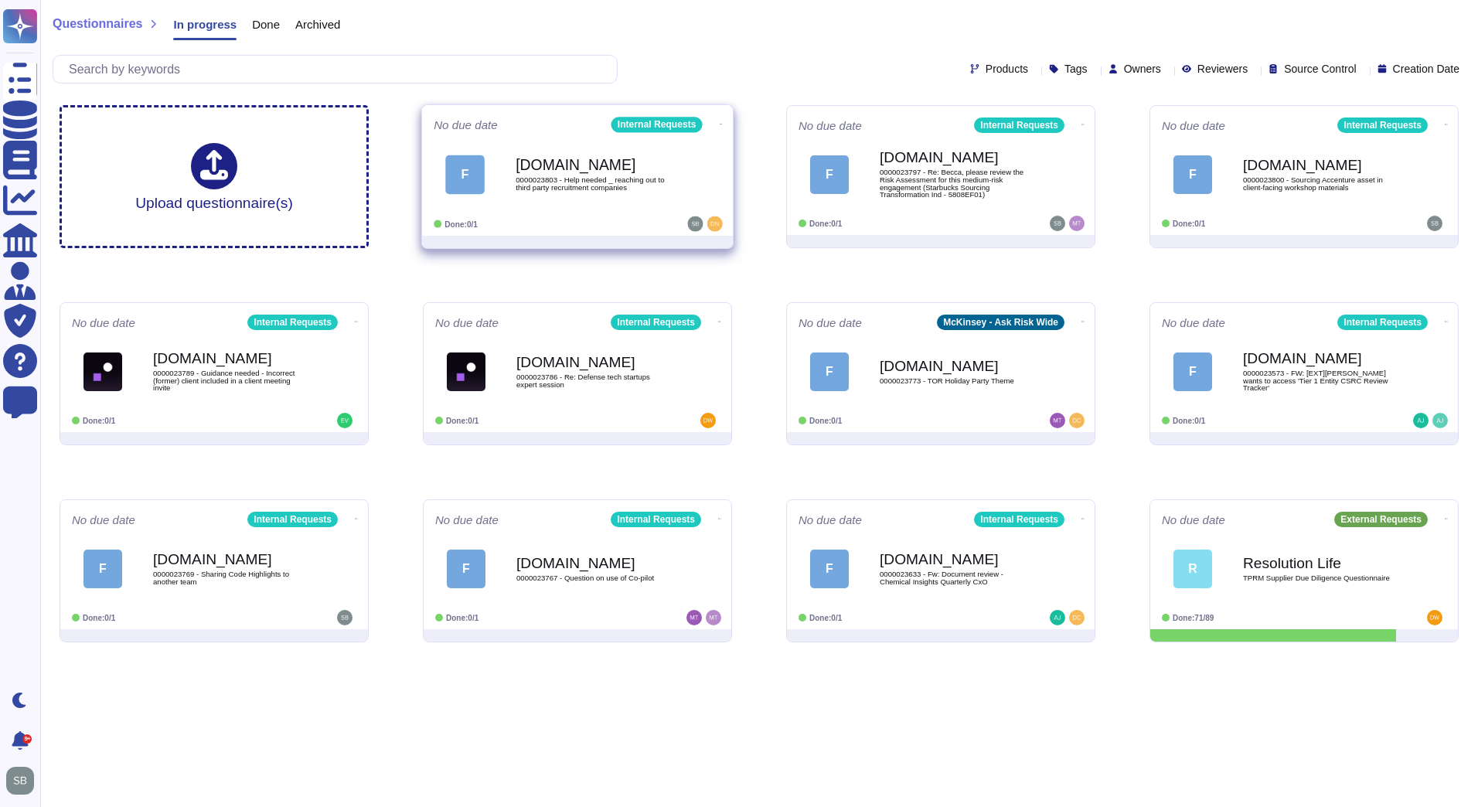
click at [591, 171] on b "[DOMAIN_NAME]" at bounding box center [594, 165] width 156 height 15
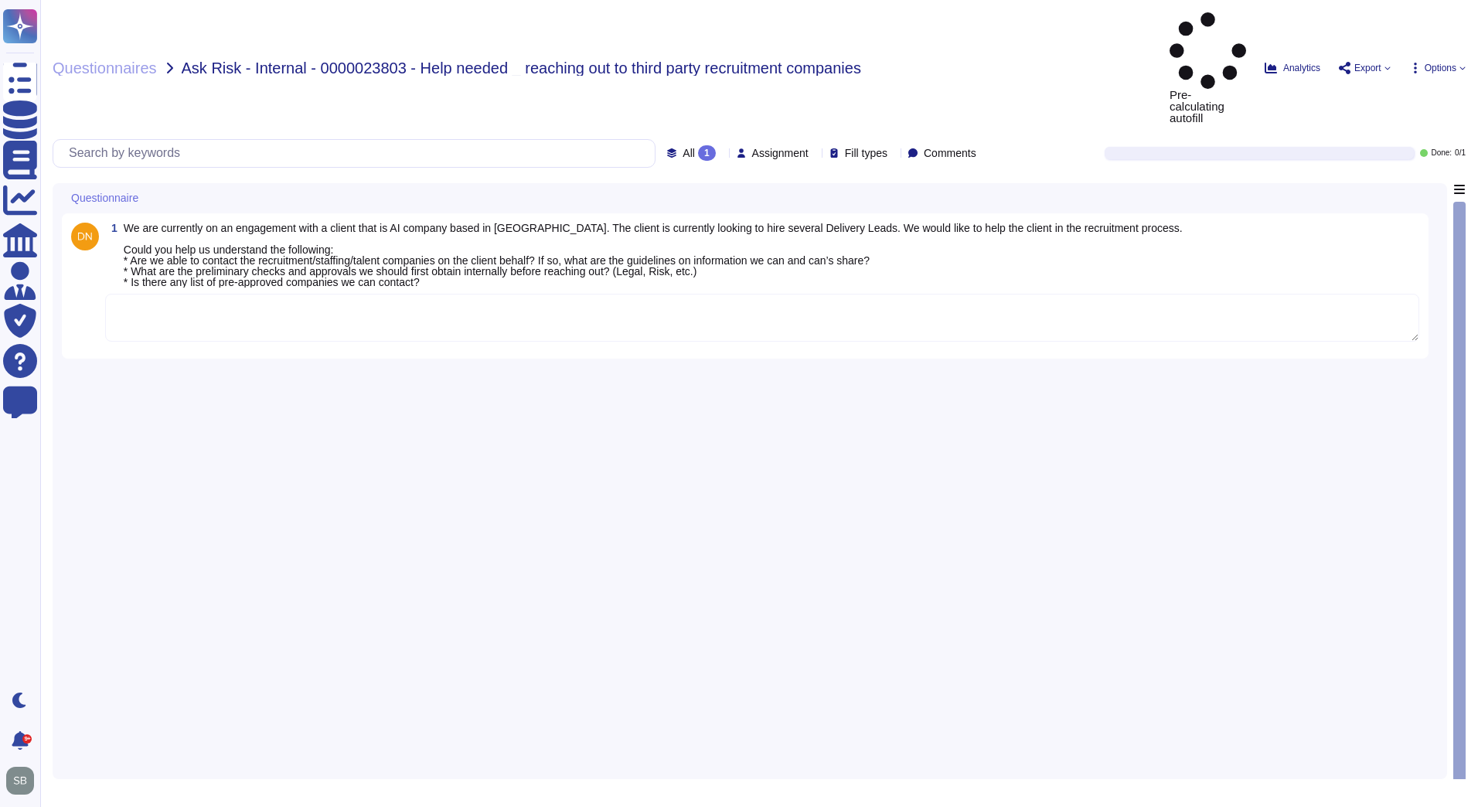
click at [435, 399] on div "1 We are currently on an engagement with a client that is AI company based in […" at bounding box center [750, 476] width 1376 height 587
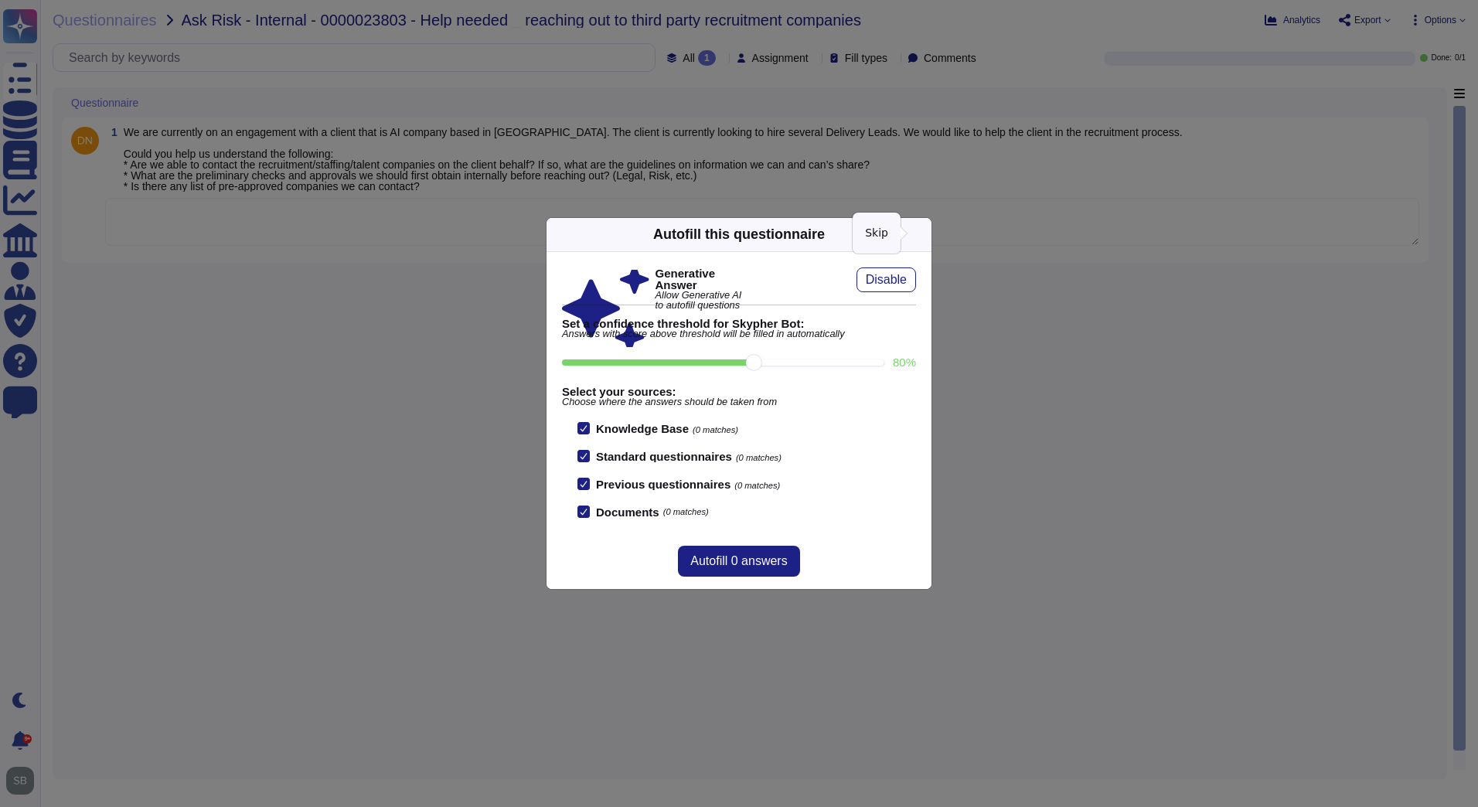
click at [922, 284] on icon at bounding box center [1070, 432] width 297 height 297
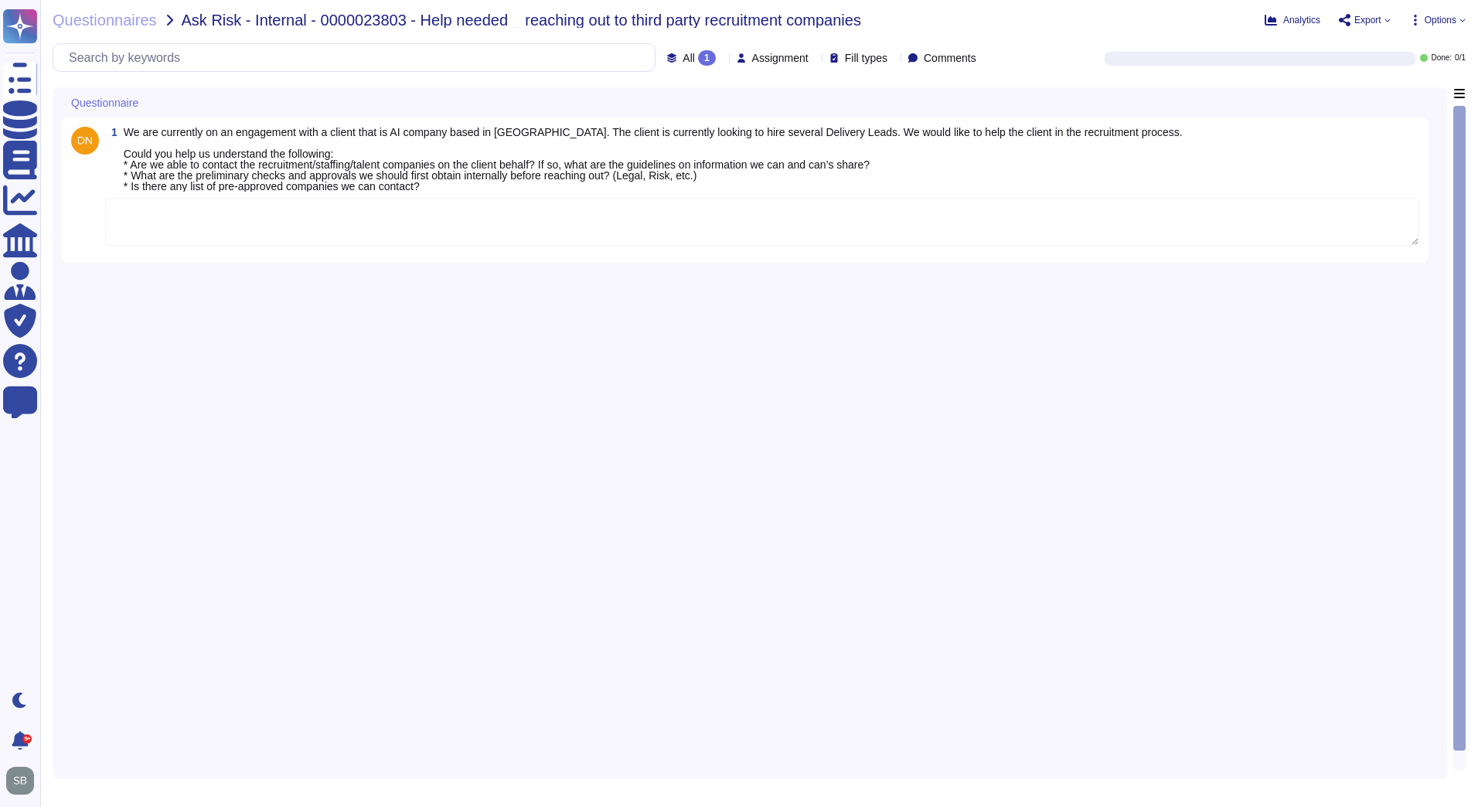
click at [952, 335] on div "1 We are currently on an engagement with a client that is AI company based in […" at bounding box center [750, 428] width 1376 height 683
